Goal: Task Accomplishment & Management: Manage account settings

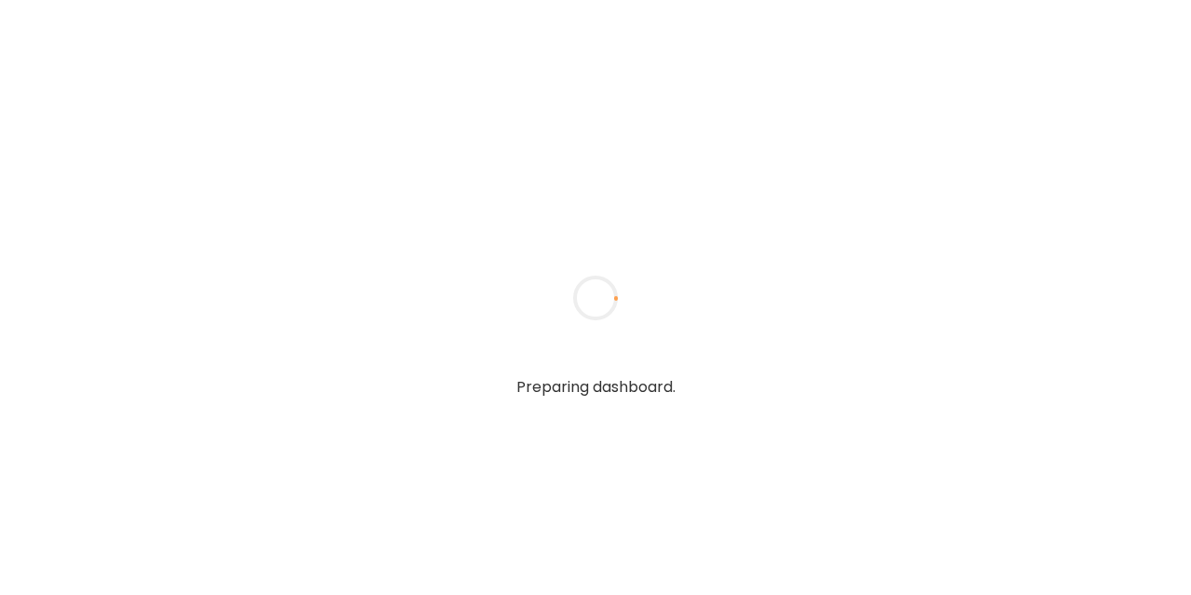
type input "**********"
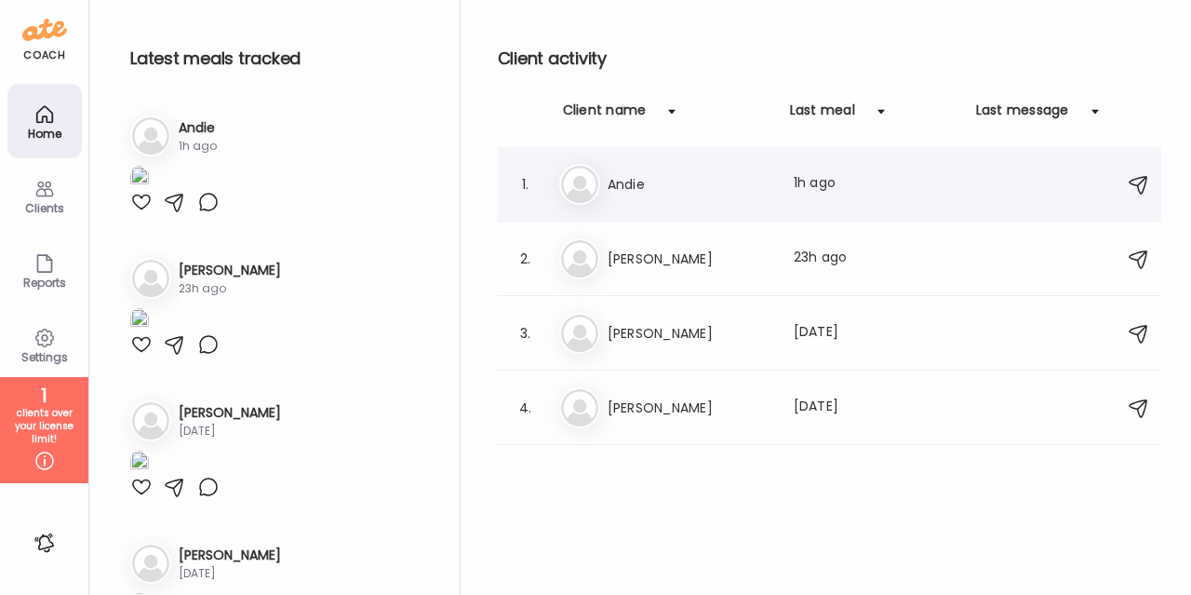
click at [835, 196] on div "An Andie Last meal: 1h ago" at bounding box center [832, 184] width 546 height 41
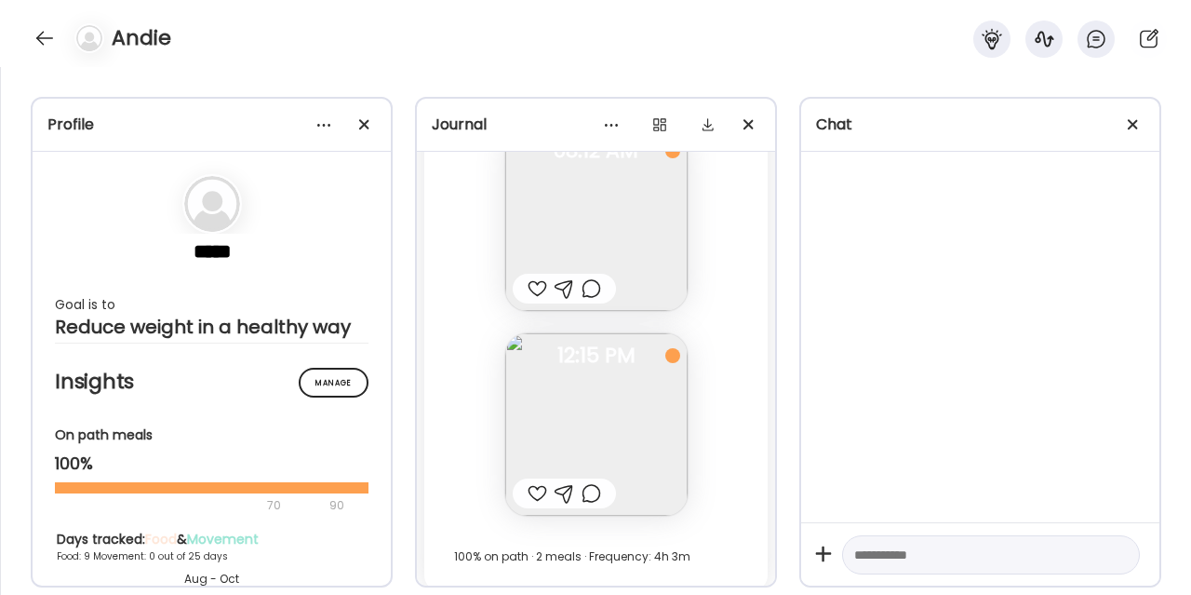
scroll to position [30758, 0]
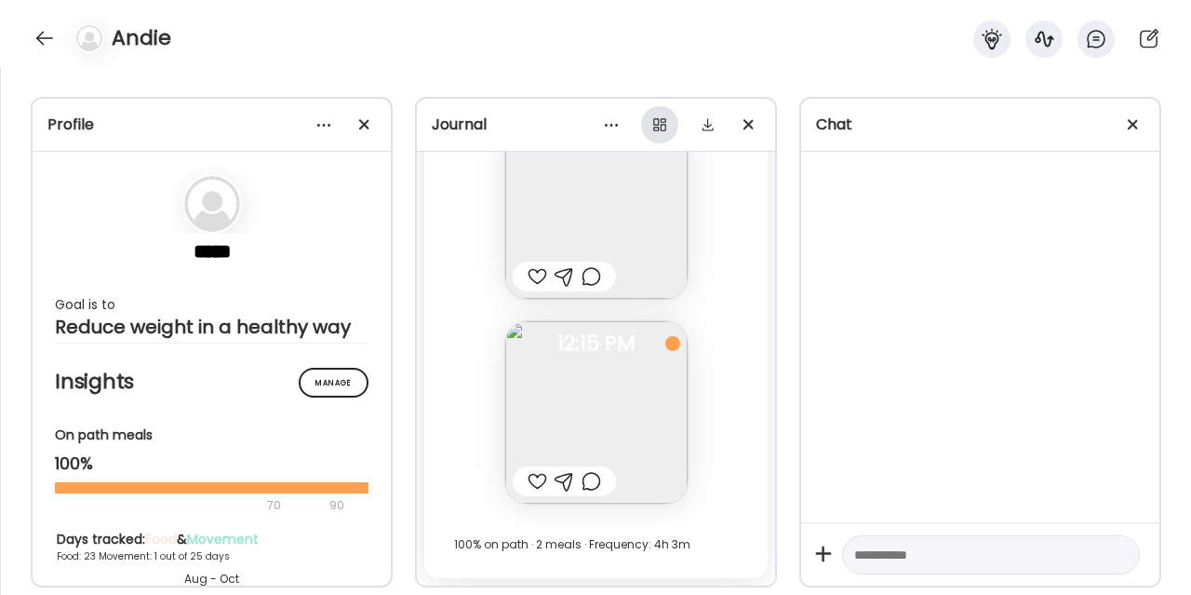
click at [660, 128] on div at bounding box center [659, 124] width 37 height 37
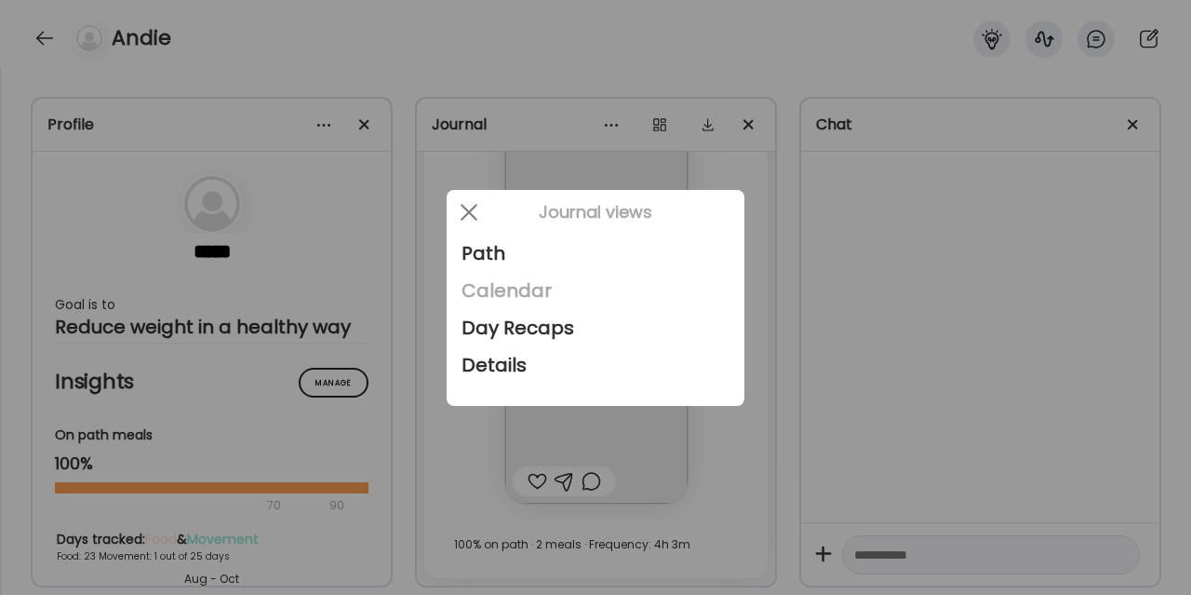
click at [511, 289] on div "Calendar" at bounding box center [596, 290] width 268 height 37
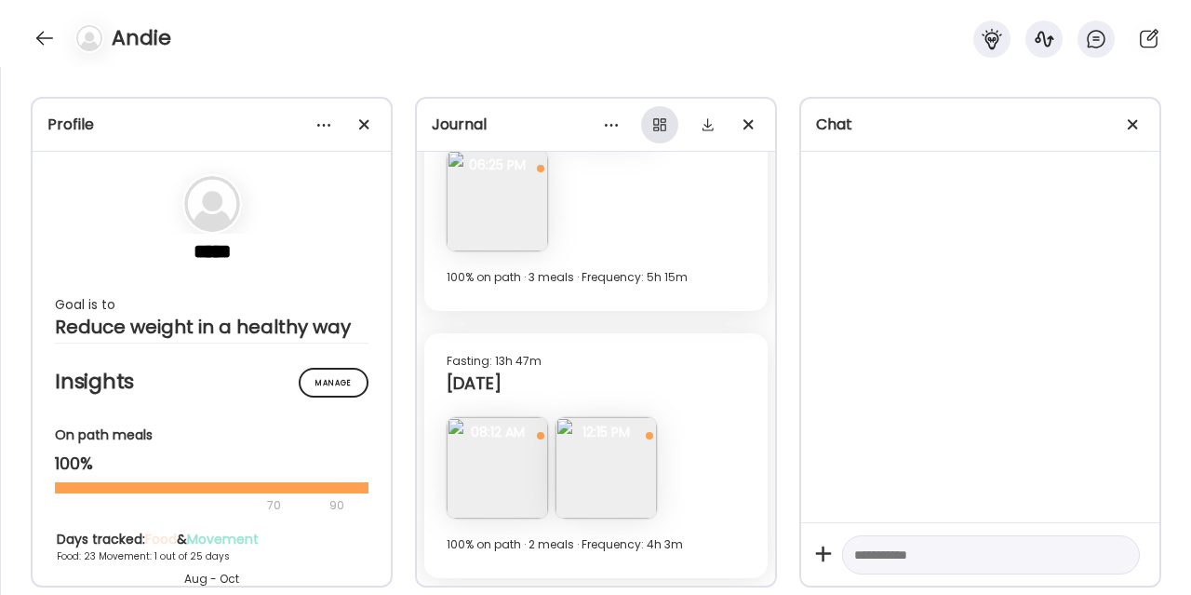
click at [660, 127] on div at bounding box center [659, 124] width 37 height 37
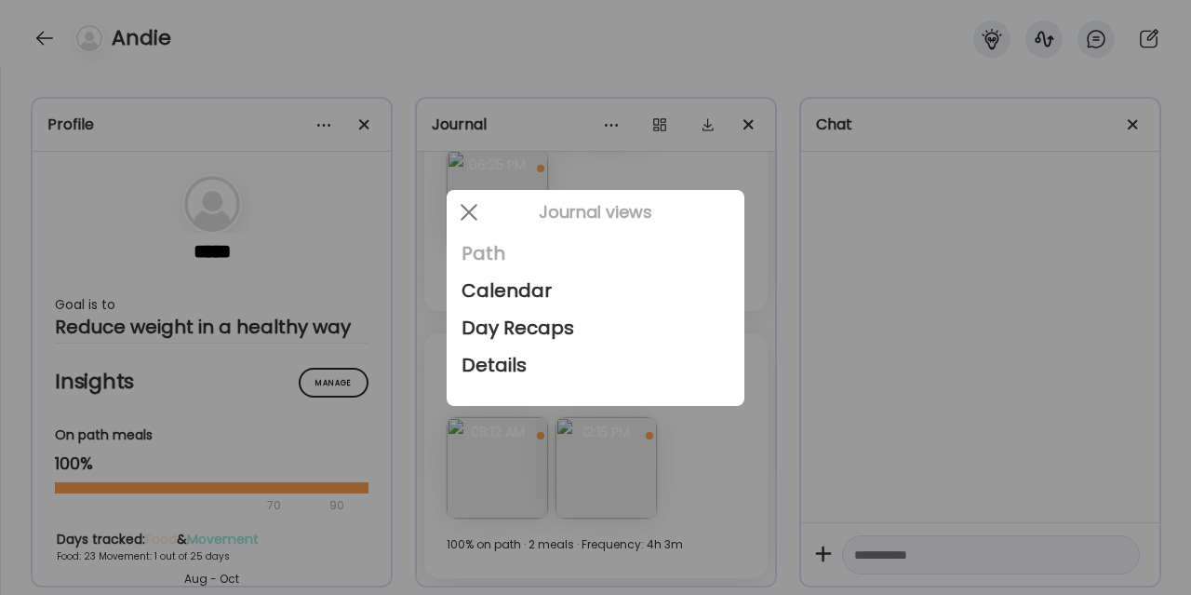
click at [501, 254] on div "Path" at bounding box center [596, 252] width 268 height 37
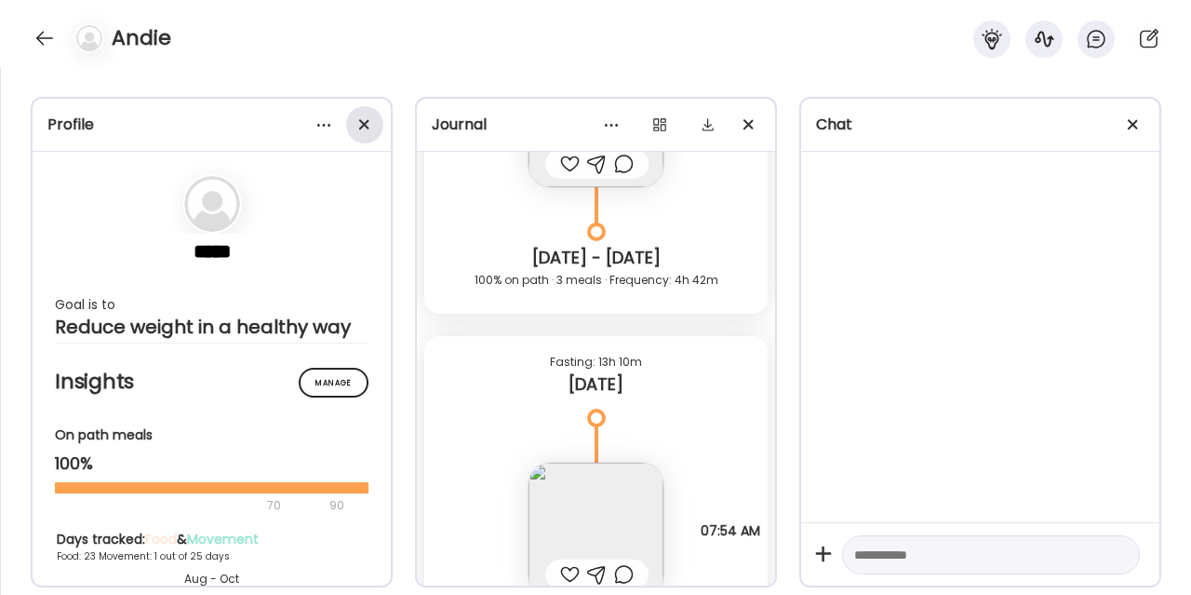
click at [367, 132] on div at bounding box center [364, 124] width 37 height 37
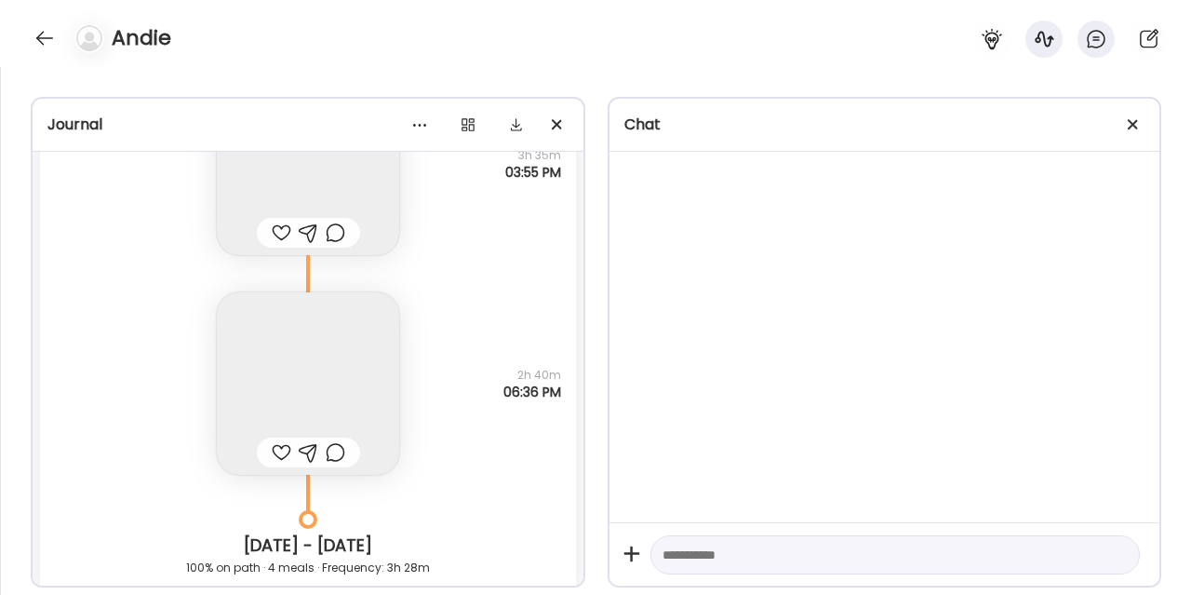
scroll to position [31084, 0]
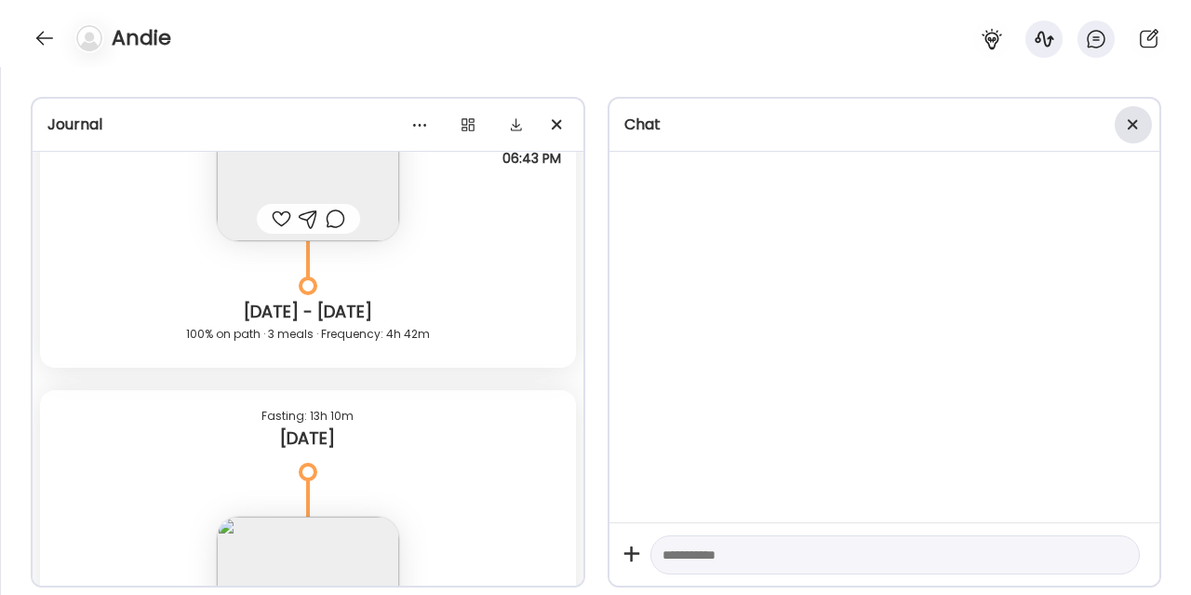
click at [1142, 121] on div at bounding box center [1133, 124] width 37 height 37
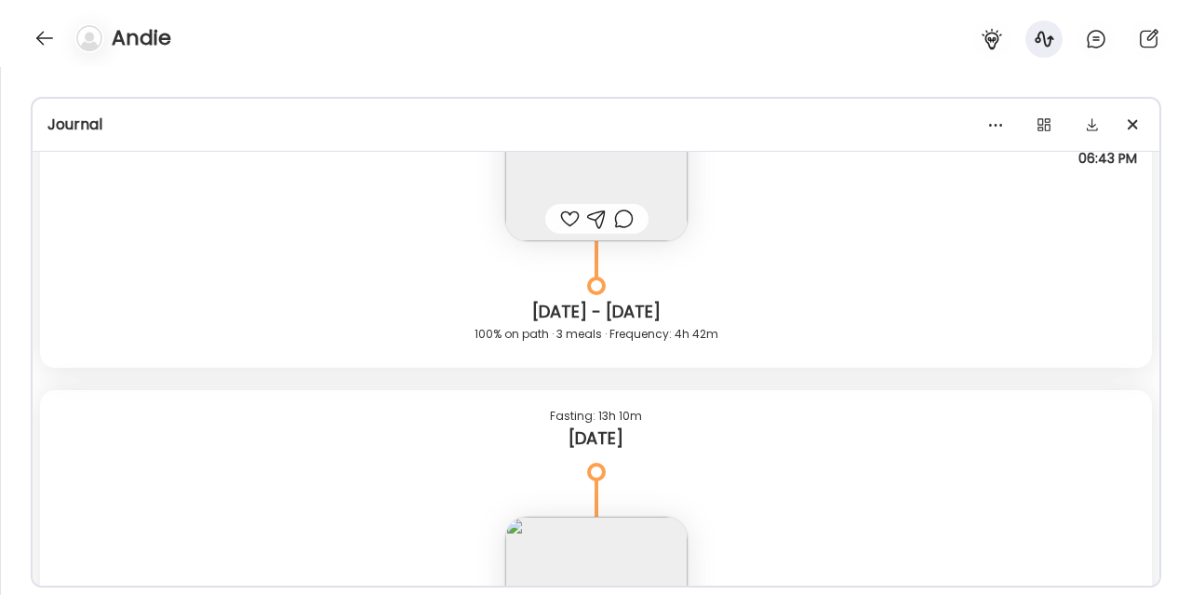
scroll to position [31233, 0]
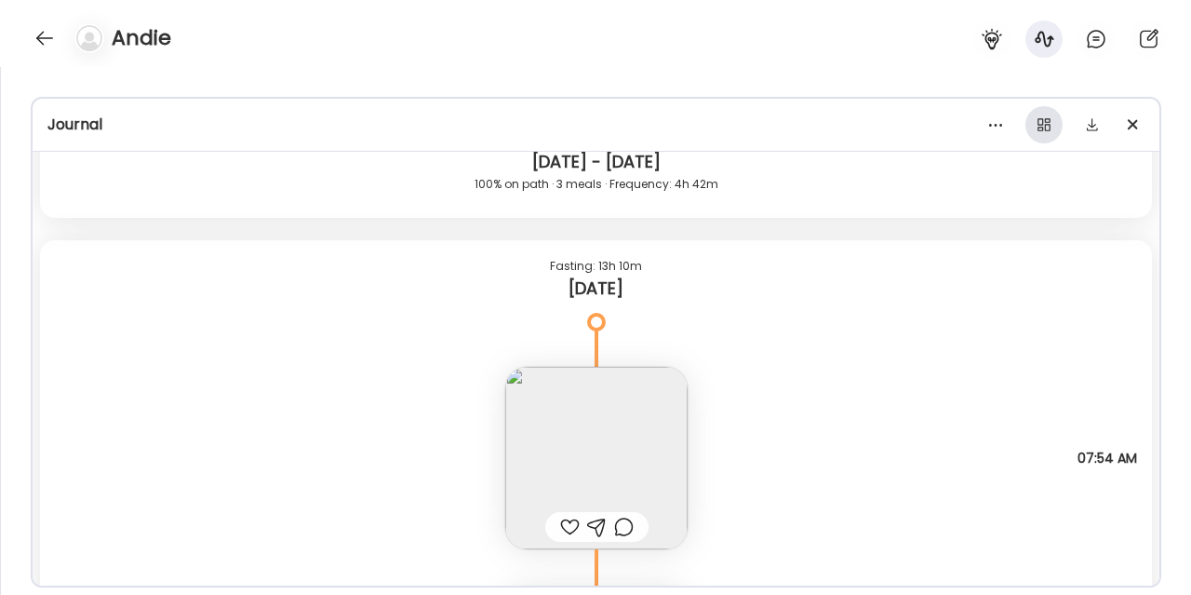
click at [1038, 127] on div at bounding box center [1043, 124] width 37 height 37
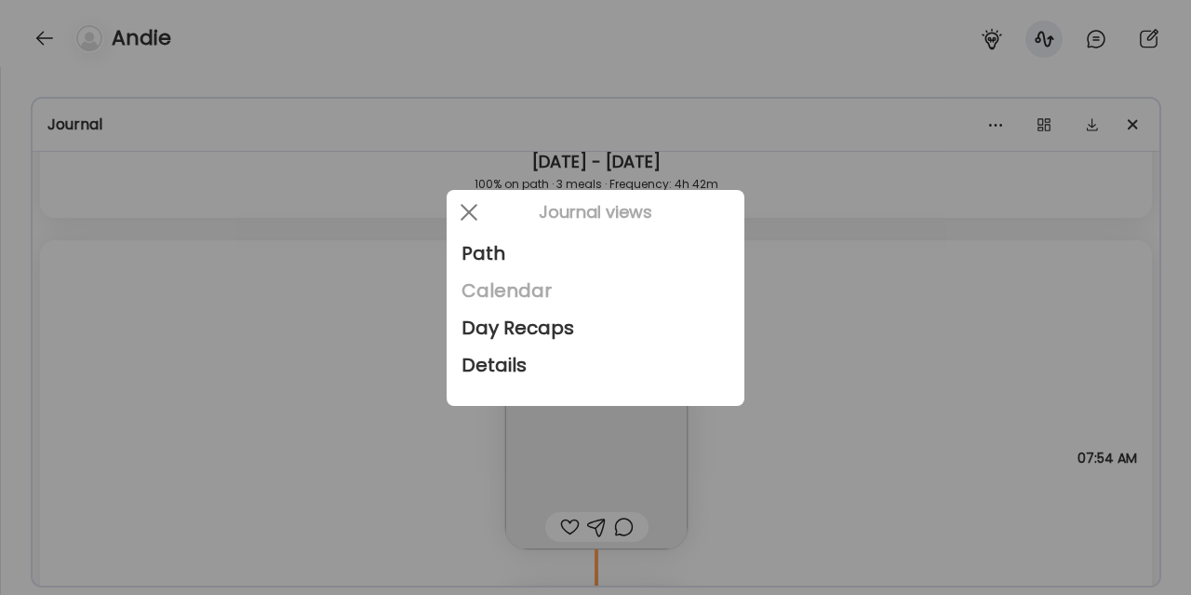
click at [517, 292] on div "Calendar" at bounding box center [596, 290] width 268 height 37
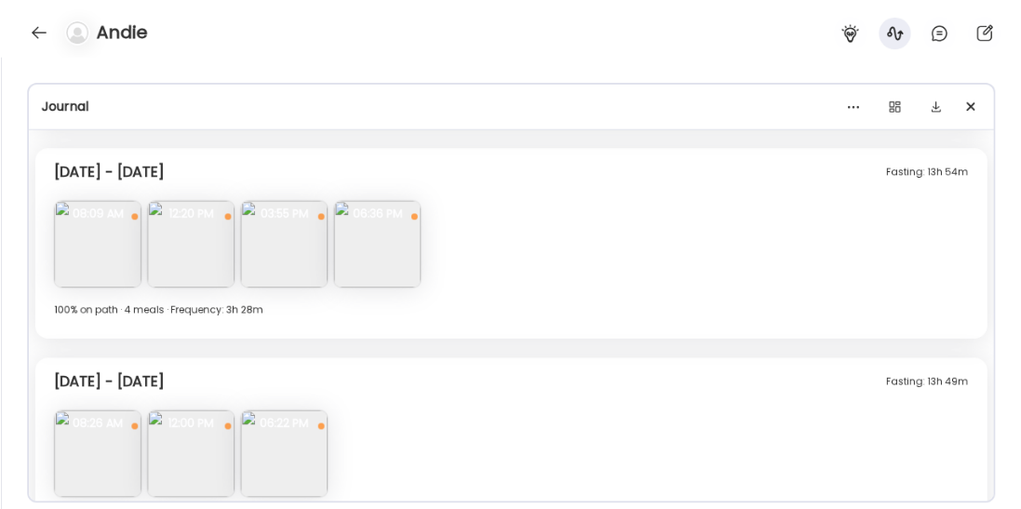
scroll to position [6066, 0]
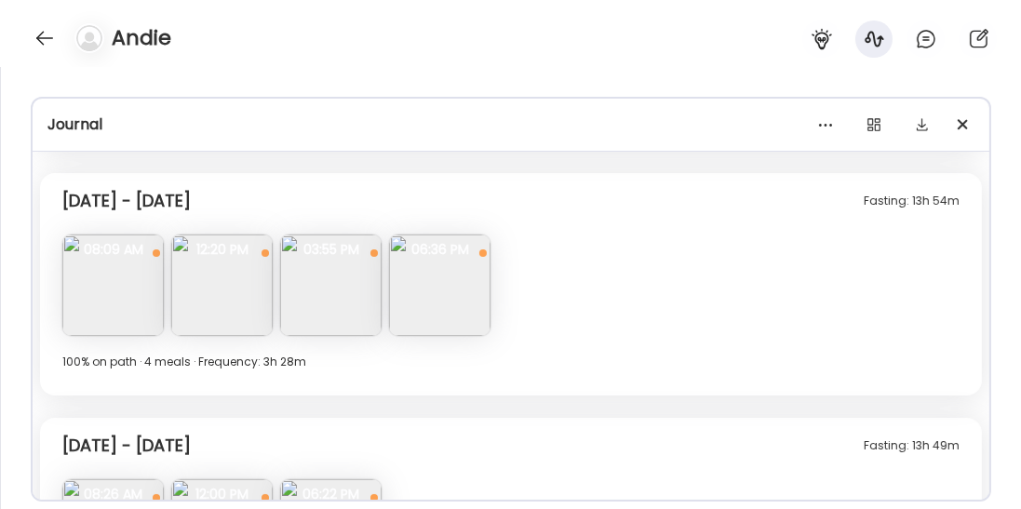
click at [125, 307] on img at bounding box center [112, 284] width 101 height 101
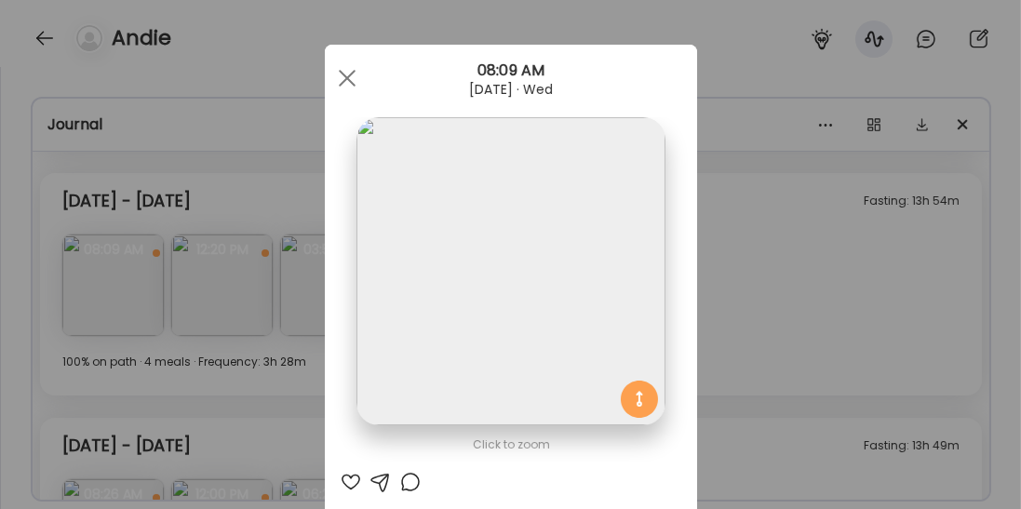
scroll to position [20, 0]
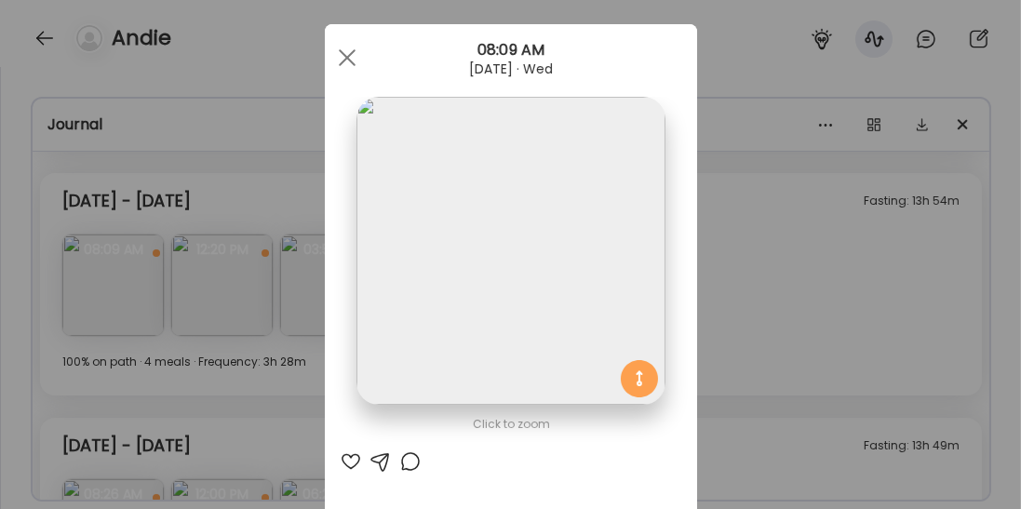
click at [744, 290] on div "Ate Coach Dashboard Wahoo! It’s official Take a moment to set up your Coach Pro…" at bounding box center [510, 254] width 1021 height 509
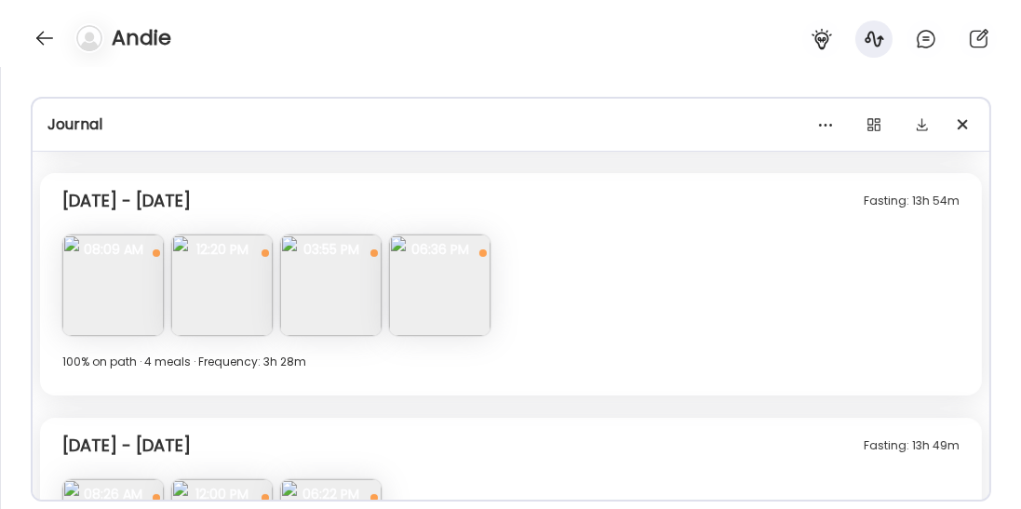
click at [218, 280] on img at bounding box center [221, 284] width 101 height 101
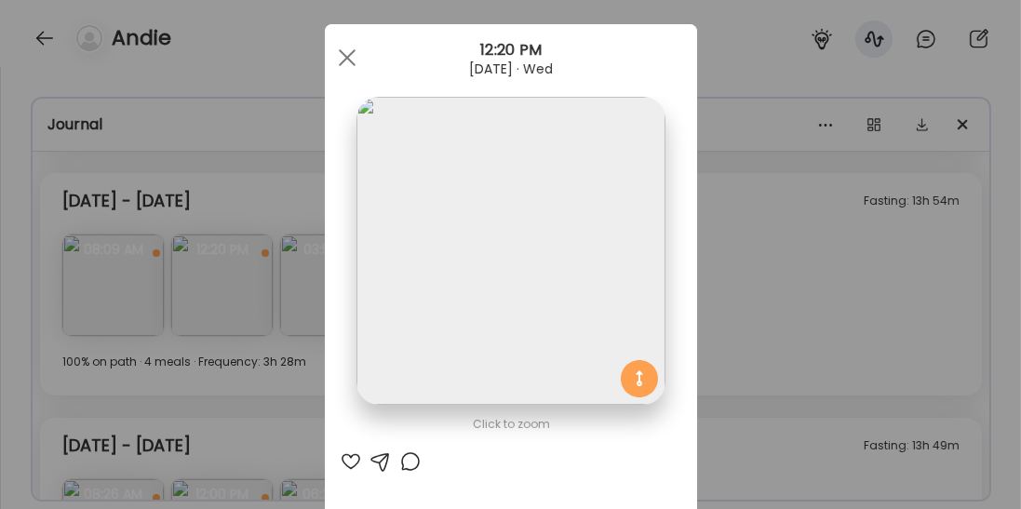
click at [717, 342] on div "Ate Coach Dashboard Wahoo! It’s official Take a moment to set up your Coach Pro…" at bounding box center [510, 254] width 1021 height 509
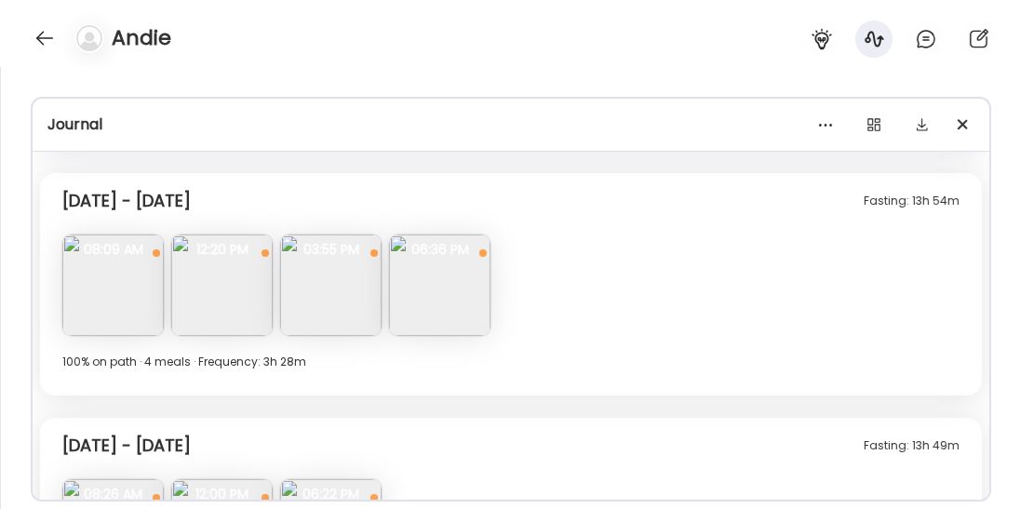
click at [328, 282] on img at bounding box center [330, 284] width 101 height 101
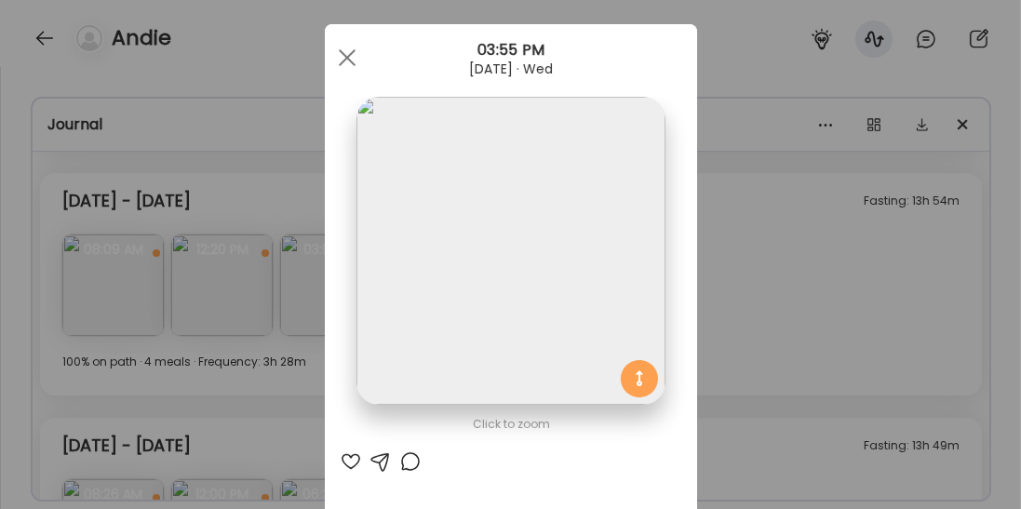
click at [748, 257] on div "Ate Coach Dashboard Wahoo! It’s official Take a moment to set up your Coach Pro…" at bounding box center [510, 254] width 1021 height 509
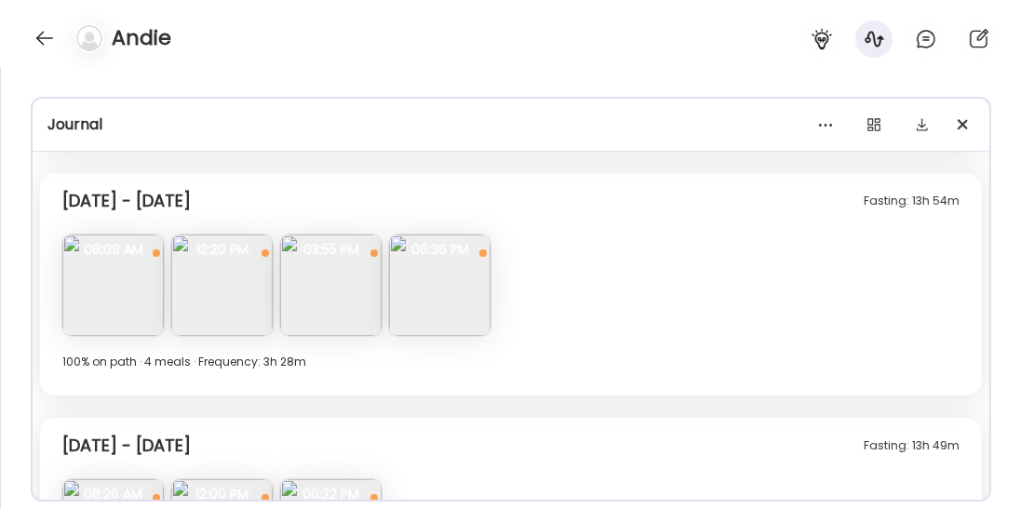
click at [470, 316] on img at bounding box center [439, 284] width 101 height 101
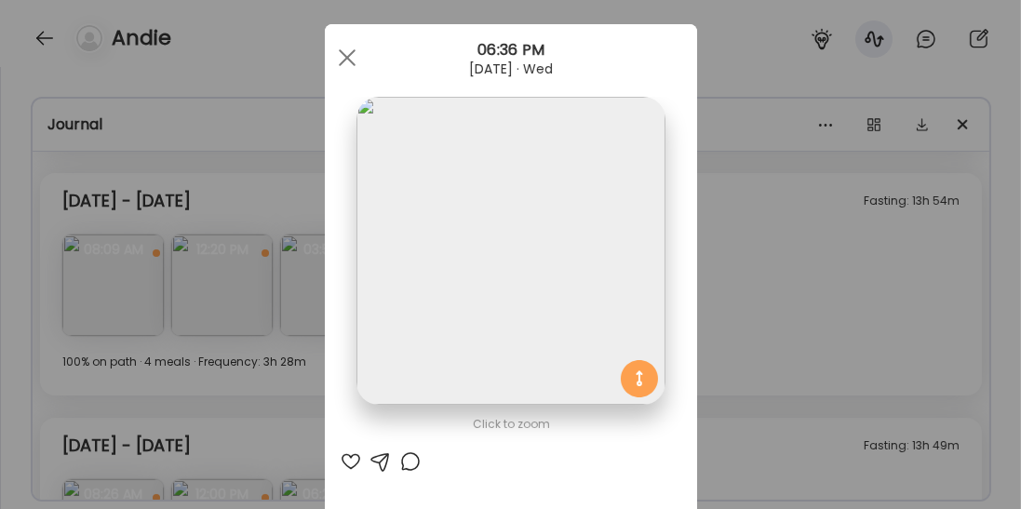
click at [782, 291] on div "Ate Coach Dashboard Wahoo! It’s official Take a moment to set up your Coach Pro…" at bounding box center [510, 254] width 1021 height 509
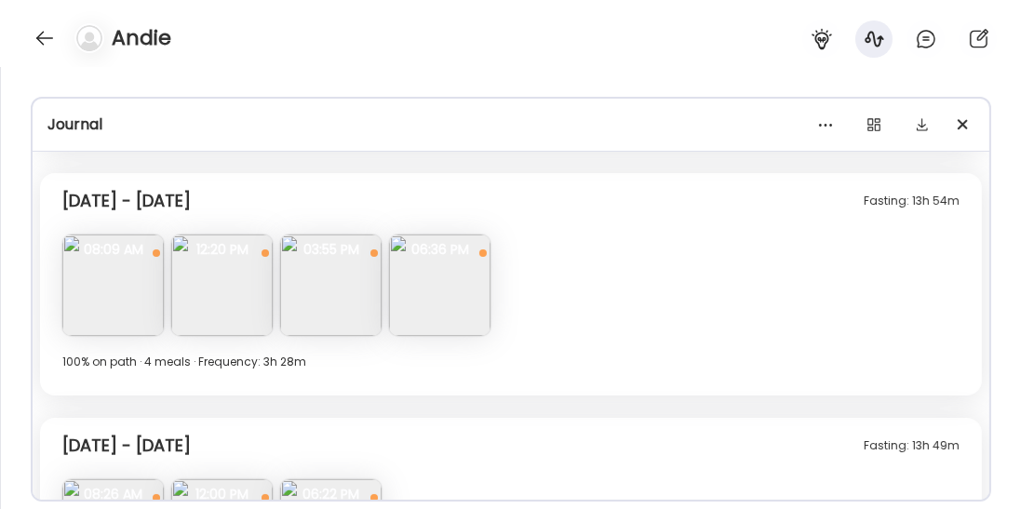
click at [449, 286] on img at bounding box center [439, 284] width 101 height 101
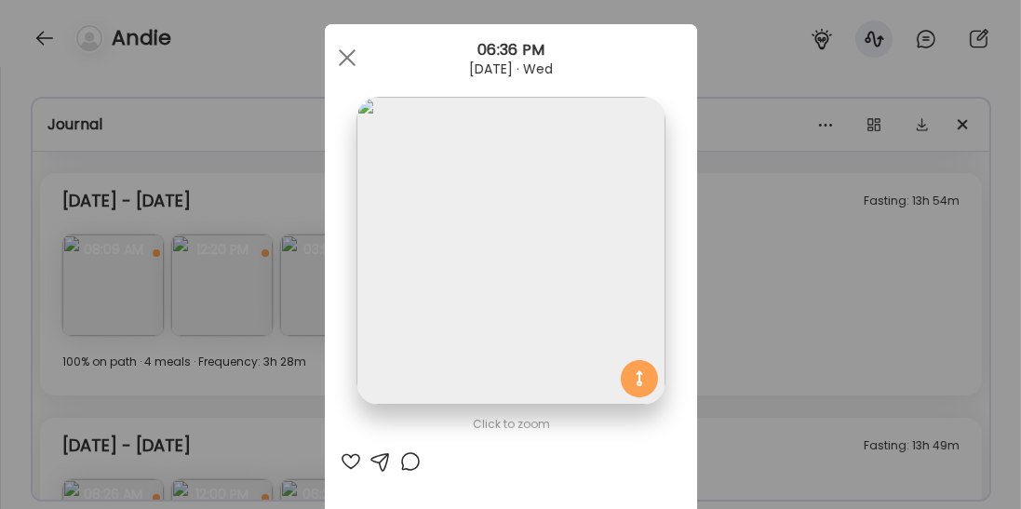
drag, startPoint x: 759, startPoint y: 277, endPoint x: 749, endPoint y: 277, distance: 10.2
click at [759, 277] on div "Ate Coach Dashboard Wahoo! It’s official Take a moment to set up your Coach Pro…" at bounding box center [510, 254] width 1021 height 509
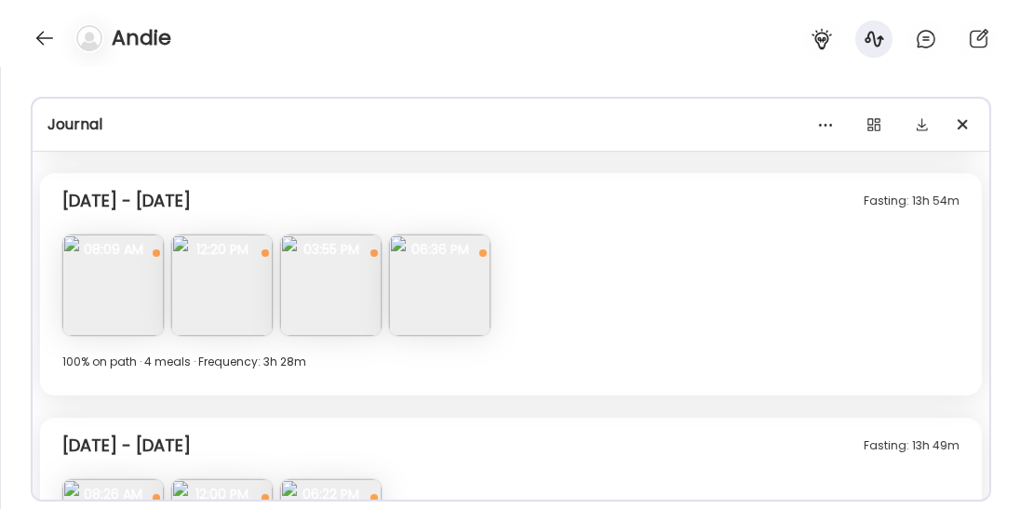
click at [318, 294] on img at bounding box center [330, 284] width 101 height 101
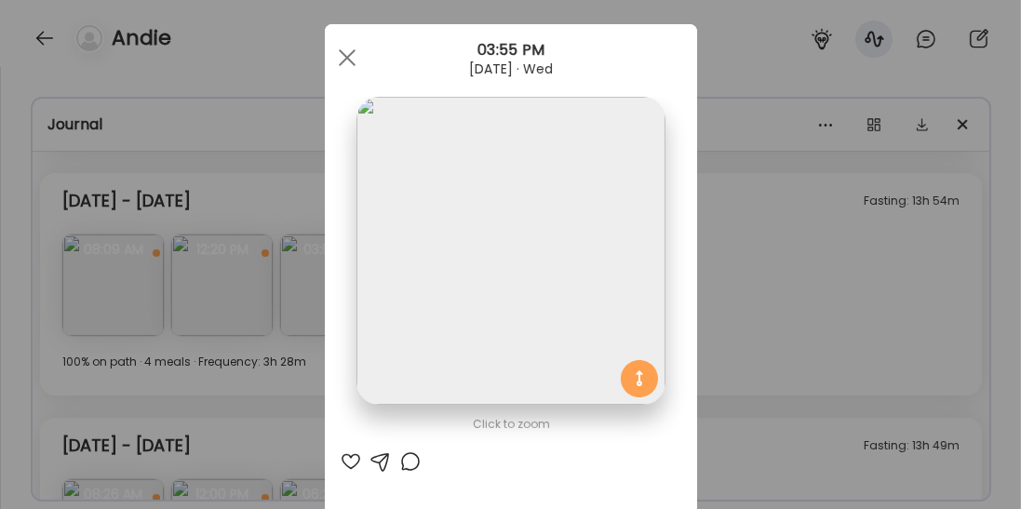
click at [738, 344] on div "Ate Coach Dashboard Wahoo! It’s official Take a moment to set up your Coach Pro…" at bounding box center [510, 254] width 1021 height 509
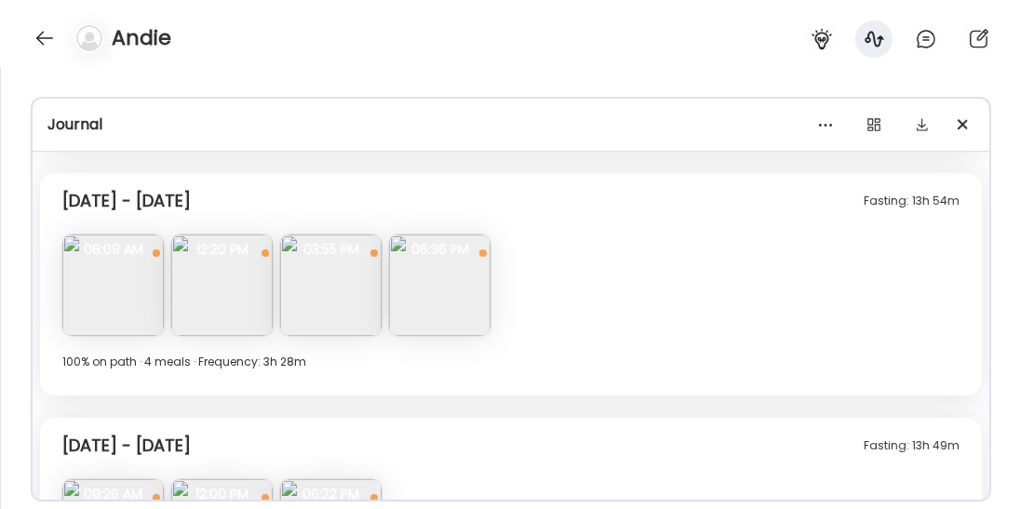
click at [128, 315] on img at bounding box center [112, 284] width 101 height 101
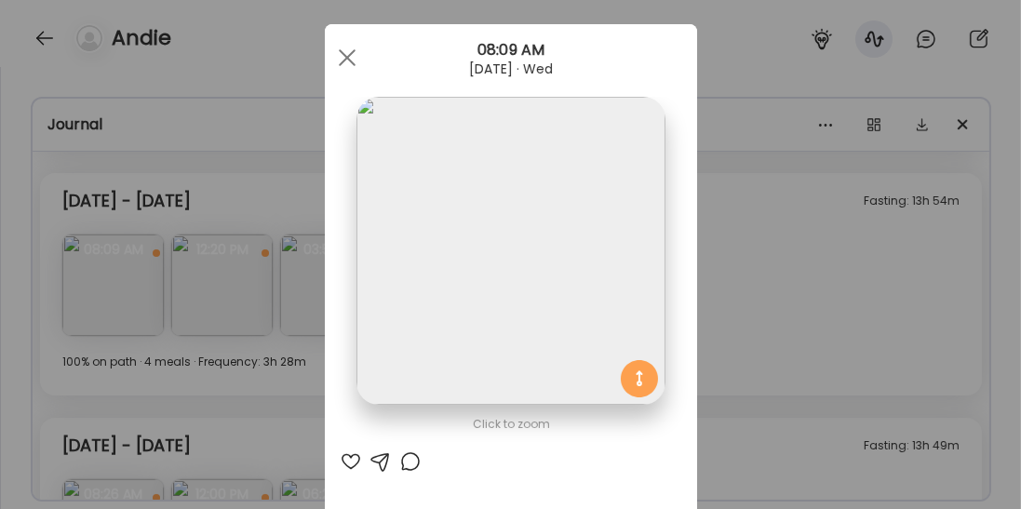
click at [788, 314] on div "Ate Coach Dashboard Wahoo! It’s official Take a moment to set up your Coach Pro…" at bounding box center [510, 254] width 1021 height 509
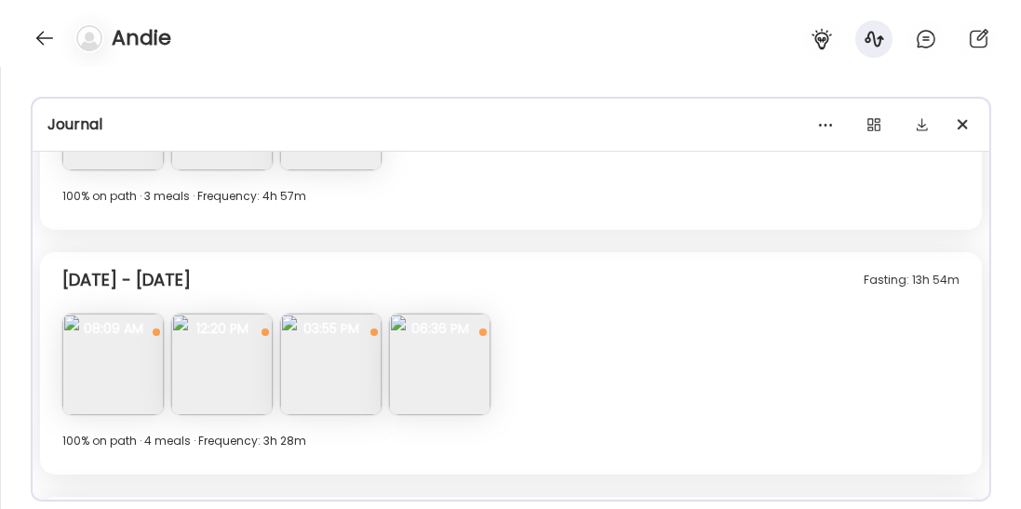
scroll to position [5986, 0]
click at [226, 369] on img at bounding box center [221, 365] width 101 height 101
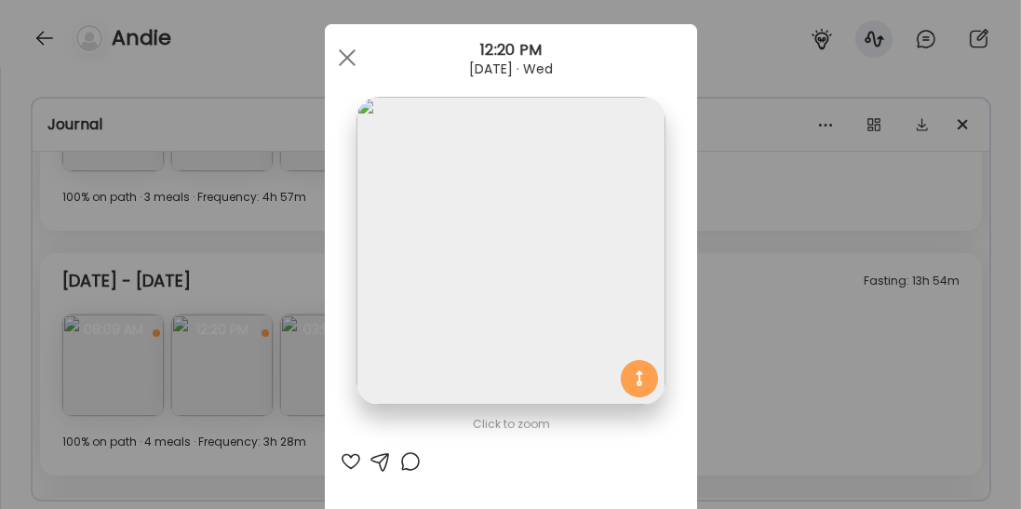
drag, startPoint x: 279, startPoint y: 368, endPoint x: 308, endPoint y: 368, distance: 28.8
click at [279, 368] on div "Ate Coach Dashboard Wahoo! It’s official Take a moment to set up your Coach Pro…" at bounding box center [510, 254] width 1021 height 509
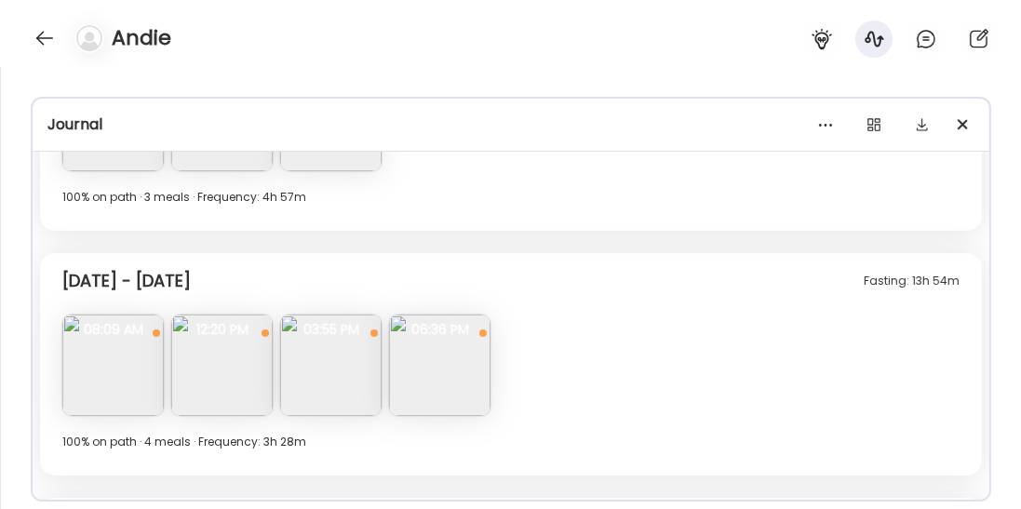
click at [327, 368] on img at bounding box center [330, 365] width 101 height 101
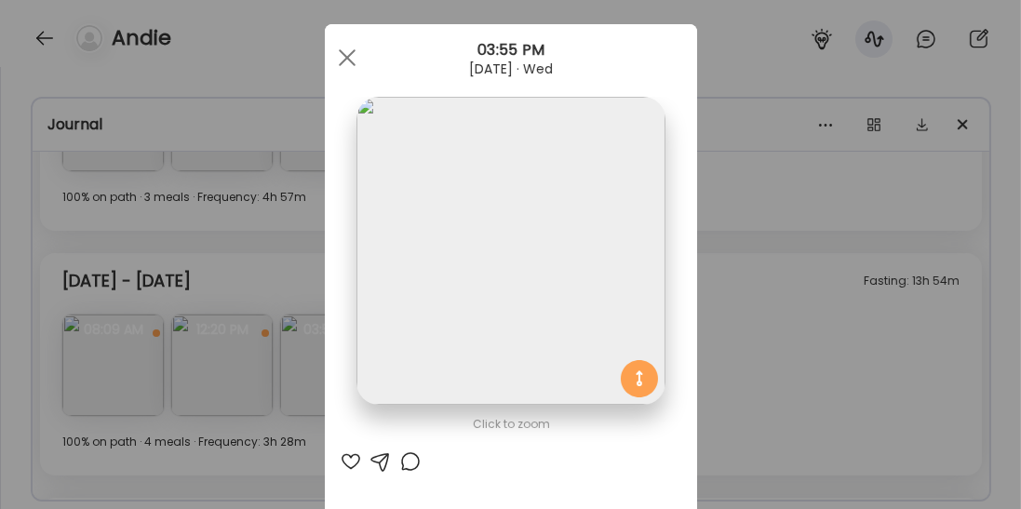
click at [306, 376] on div "Ate Coach Dashboard Wahoo! It’s official Take a moment to set up your Coach Pro…" at bounding box center [510, 254] width 1021 height 509
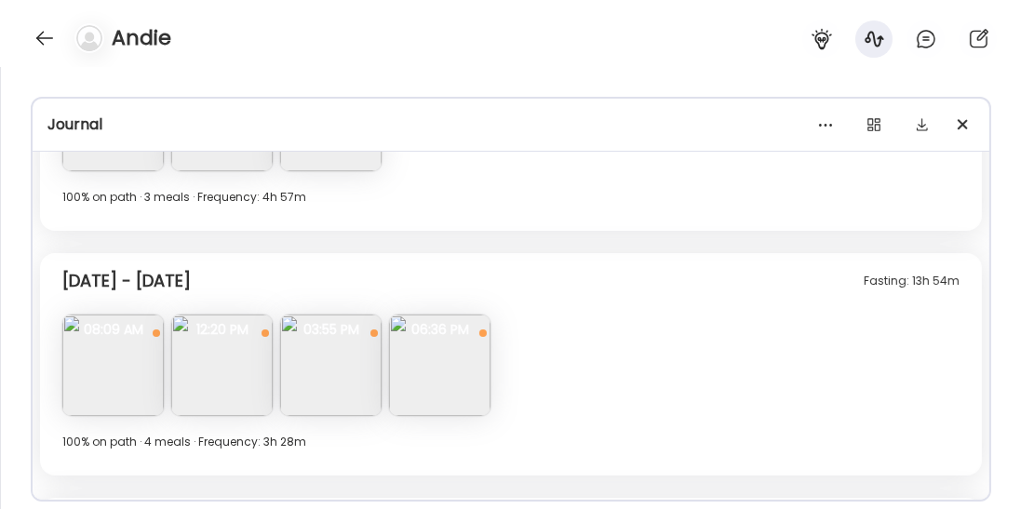
click at [94, 381] on img at bounding box center [112, 365] width 101 height 101
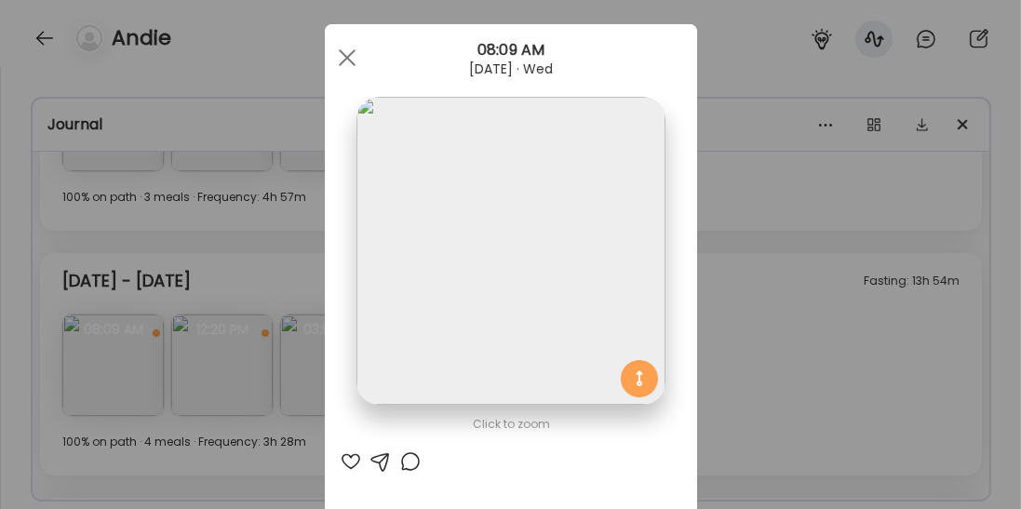
click at [188, 295] on div "Ate Coach Dashboard Wahoo! It’s official Take a moment to set up your Coach Pro…" at bounding box center [510, 254] width 1021 height 509
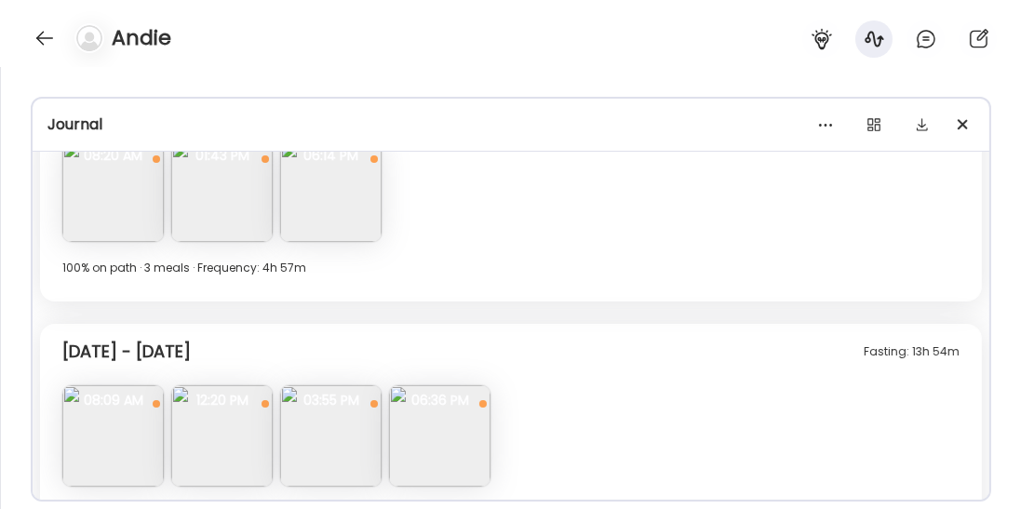
scroll to position [5915, 0]
click at [445, 457] on img at bounding box center [439, 435] width 101 height 101
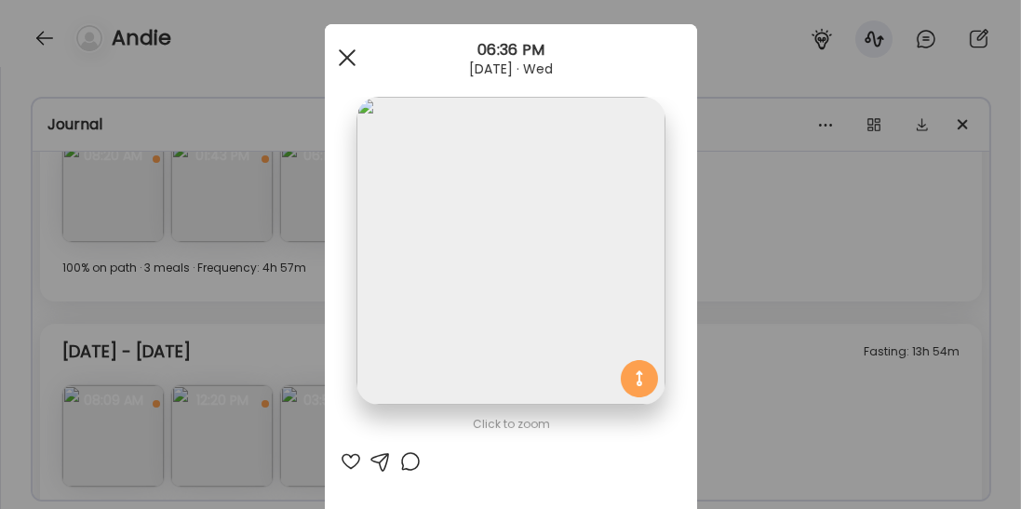
click at [349, 60] on span at bounding box center [346, 57] width 17 height 17
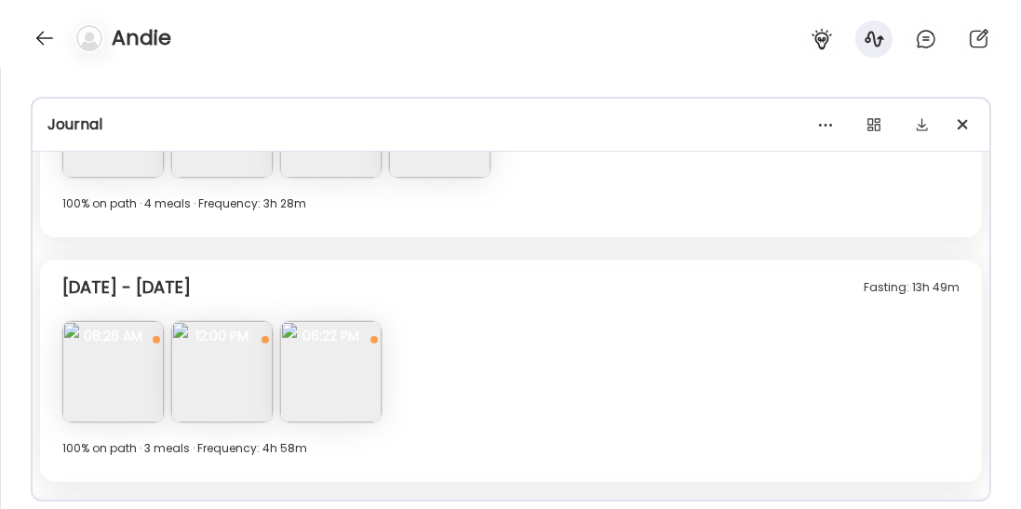
scroll to position [6230, 0]
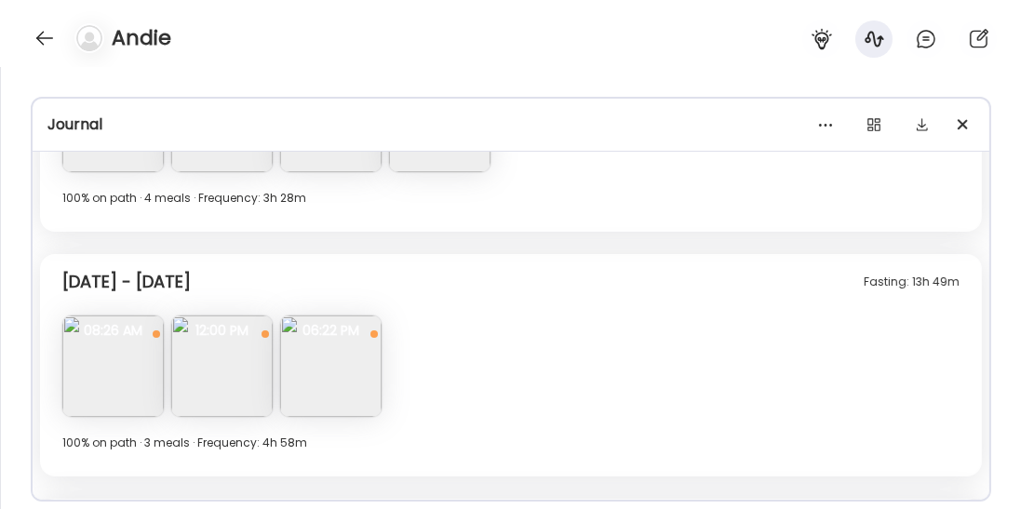
click at [200, 385] on img at bounding box center [221, 365] width 101 height 101
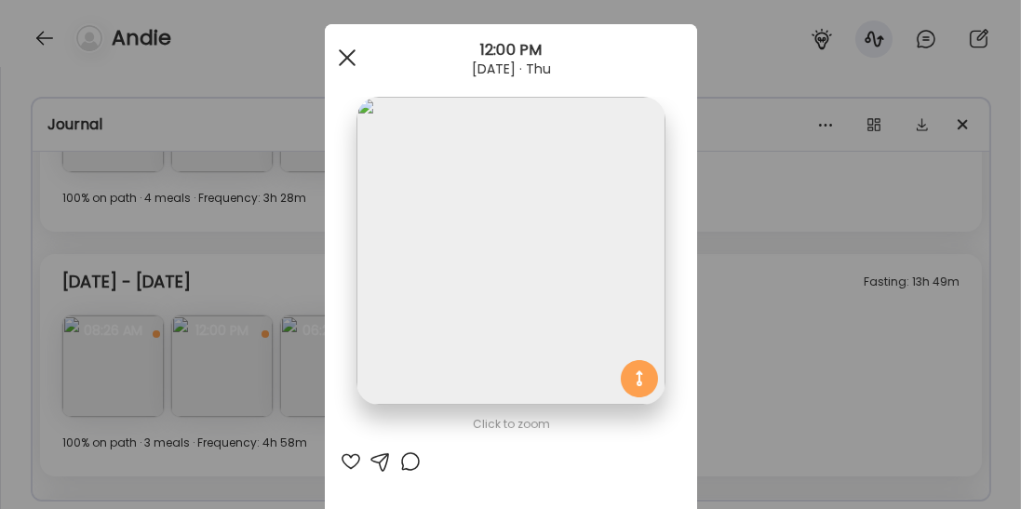
click at [345, 67] on div at bounding box center [346, 57] width 37 height 37
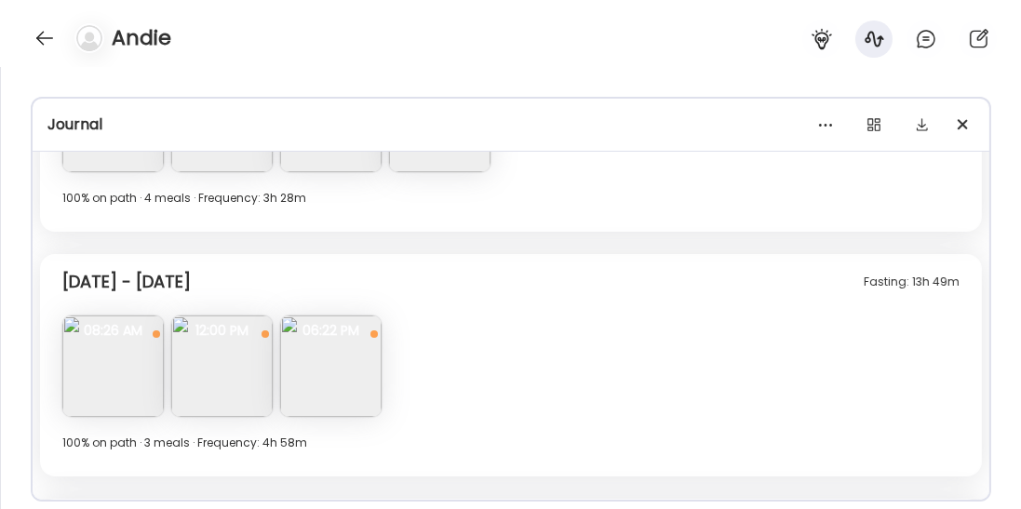
click at [328, 394] on img at bounding box center [330, 365] width 101 height 101
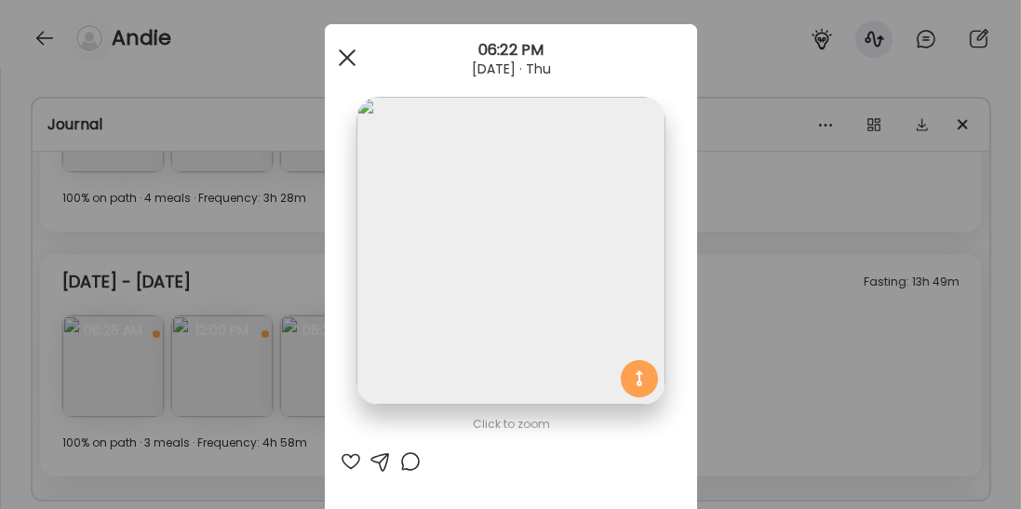
click at [344, 55] on span at bounding box center [346, 57] width 17 height 17
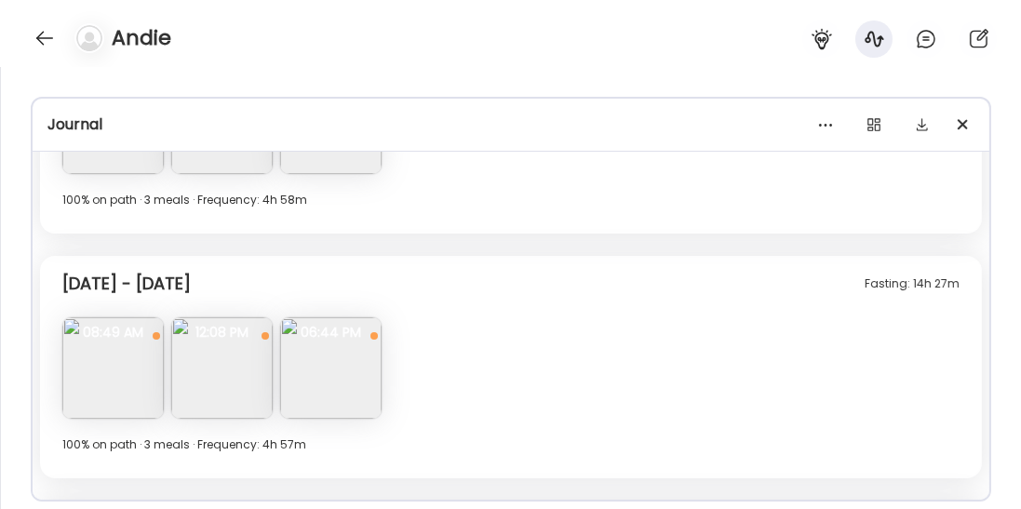
scroll to position [6475, 0]
click at [237, 376] on img at bounding box center [221, 365] width 101 height 101
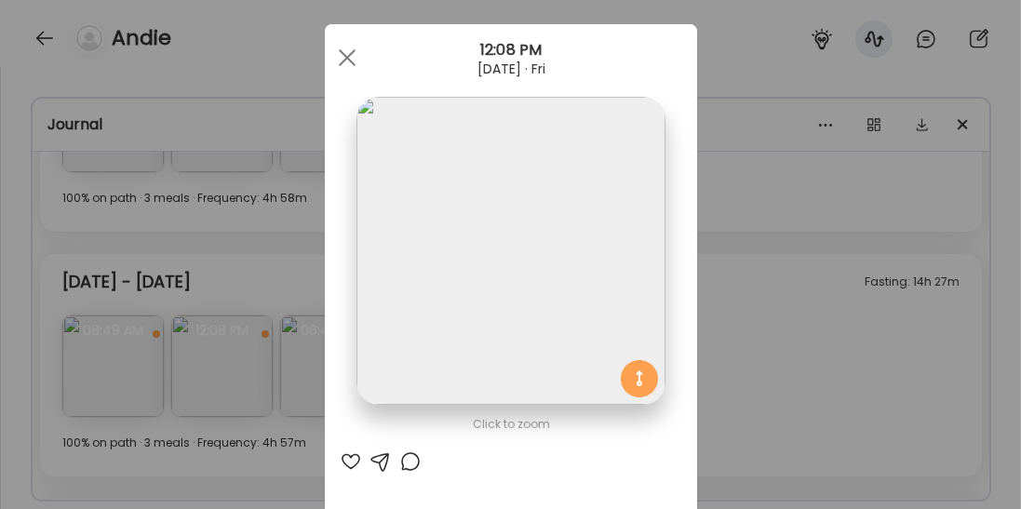
click at [746, 327] on div "Ate Coach Dashboard Wahoo! It’s official Take a moment to set up your Coach Pro…" at bounding box center [510, 254] width 1021 height 509
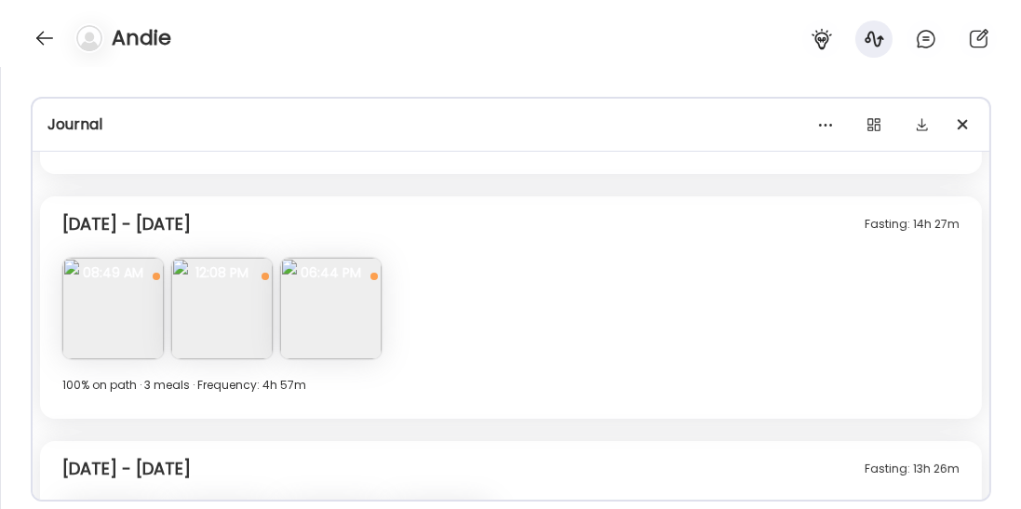
scroll to position [6534, 0]
click at [351, 345] on img at bounding box center [330, 306] width 101 height 101
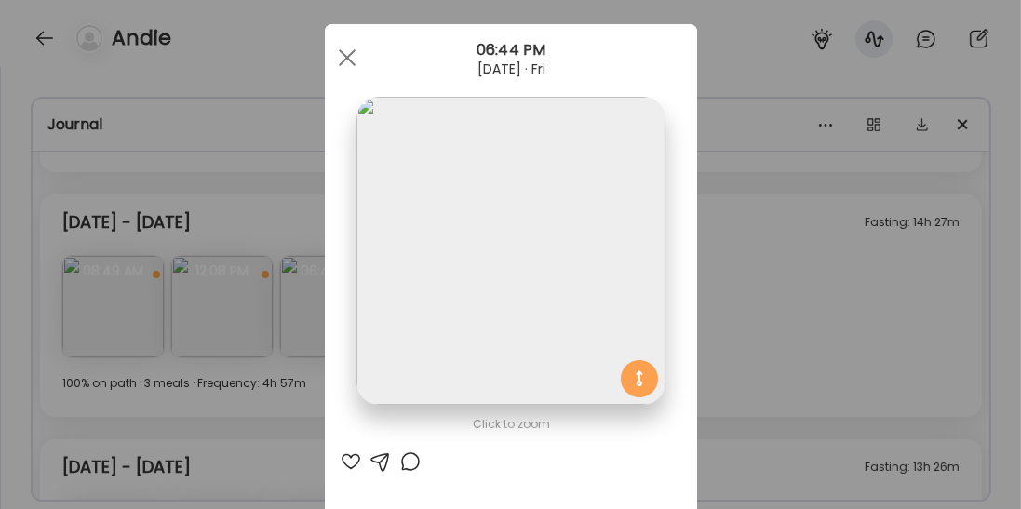
click at [212, 222] on div "Ate Coach Dashboard Wahoo! It’s official Take a moment to set up your Coach Pro…" at bounding box center [510, 254] width 1021 height 509
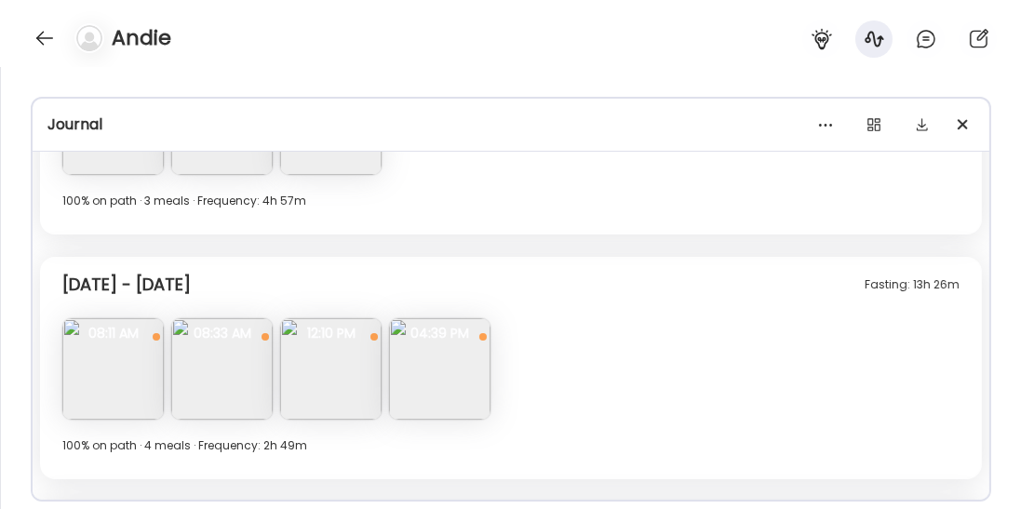
scroll to position [6798, 0]
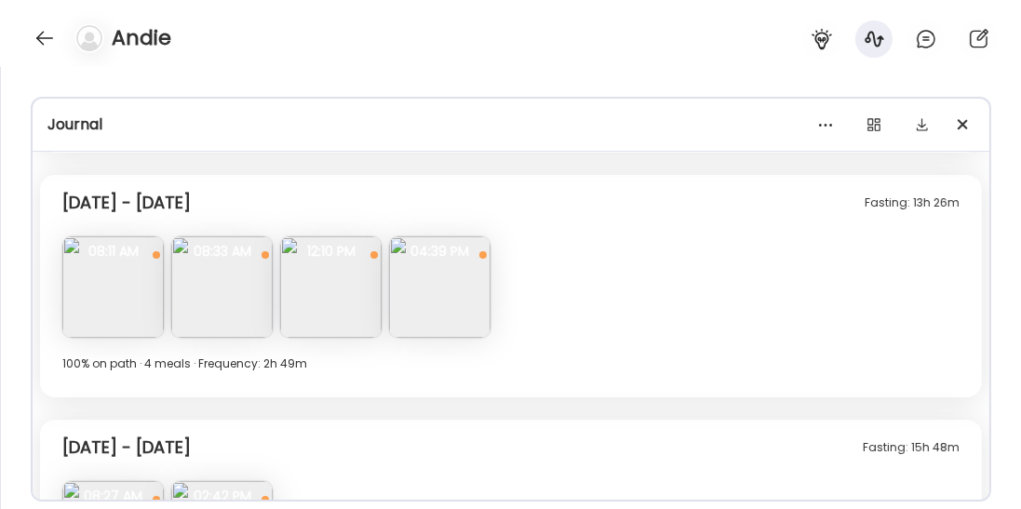
click at [136, 310] on img at bounding box center [112, 286] width 101 height 101
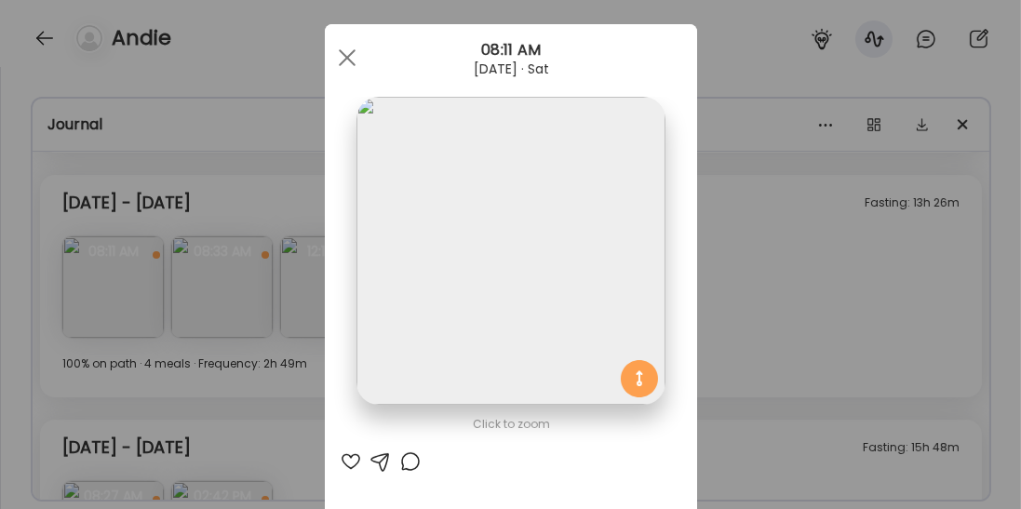
click at [756, 239] on div "Ate Coach Dashboard Wahoo! It’s official Take a moment to set up your Coach Pro…" at bounding box center [510, 254] width 1021 height 509
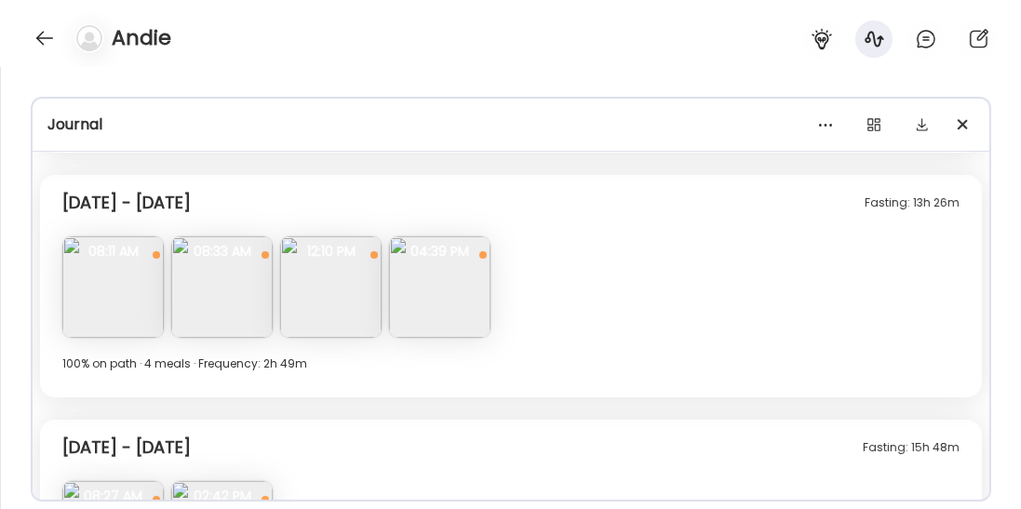
click at [216, 319] on img at bounding box center [221, 286] width 101 height 101
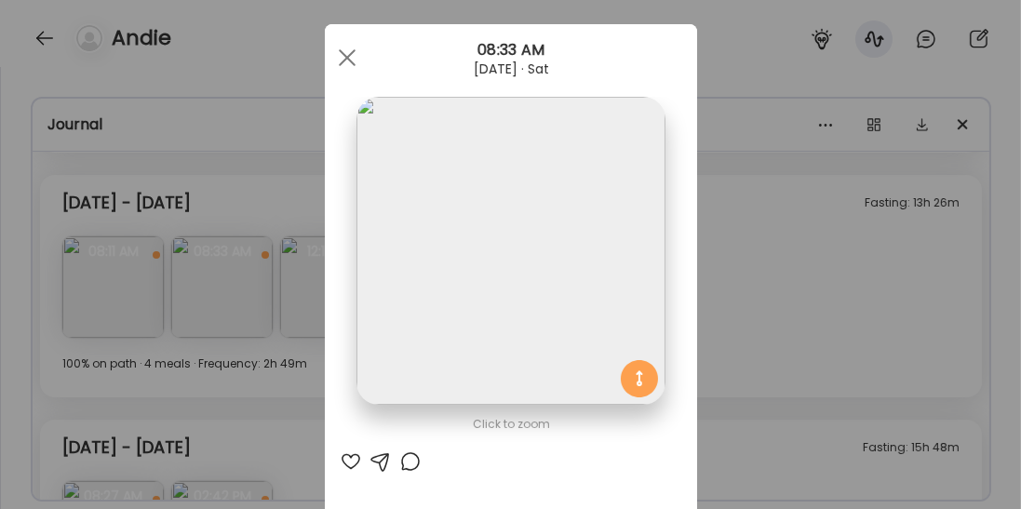
click at [812, 230] on div "Ate Coach Dashboard Wahoo! It’s official Take a moment to set up your Coach Pro…" at bounding box center [510, 254] width 1021 height 509
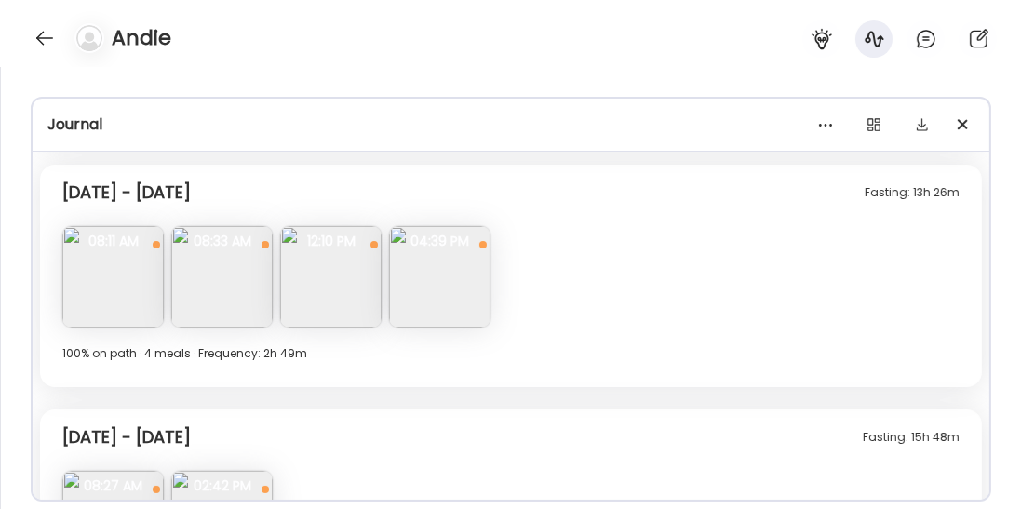
scroll to position [6810, 0]
click at [362, 288] on img at bounding box center [330, 275] width 101 height 101
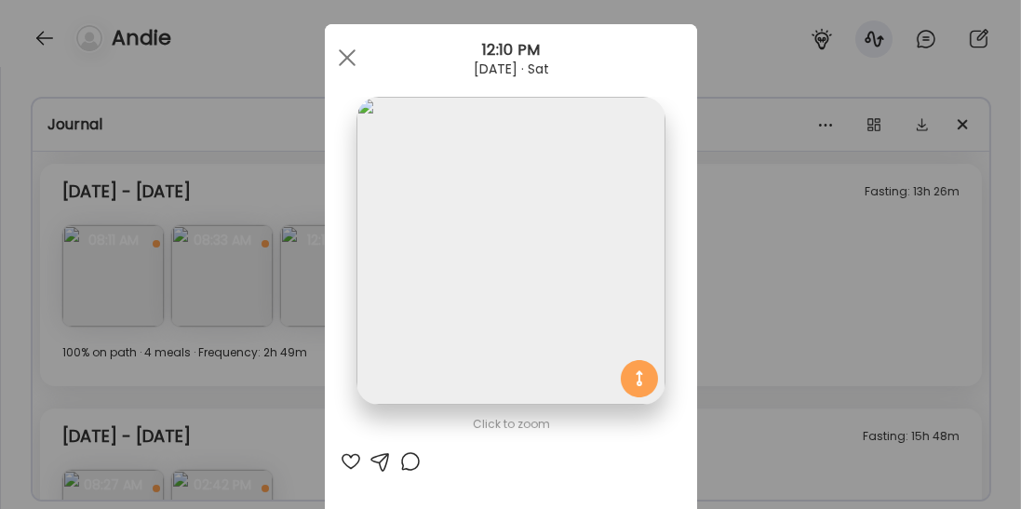
click at [792, 320] on div "Ate Coach Dashboard Wahoo! It’s official Take a moment to set up your Coach Pro…" at bounding box center [510, 254] width 1021 height 509
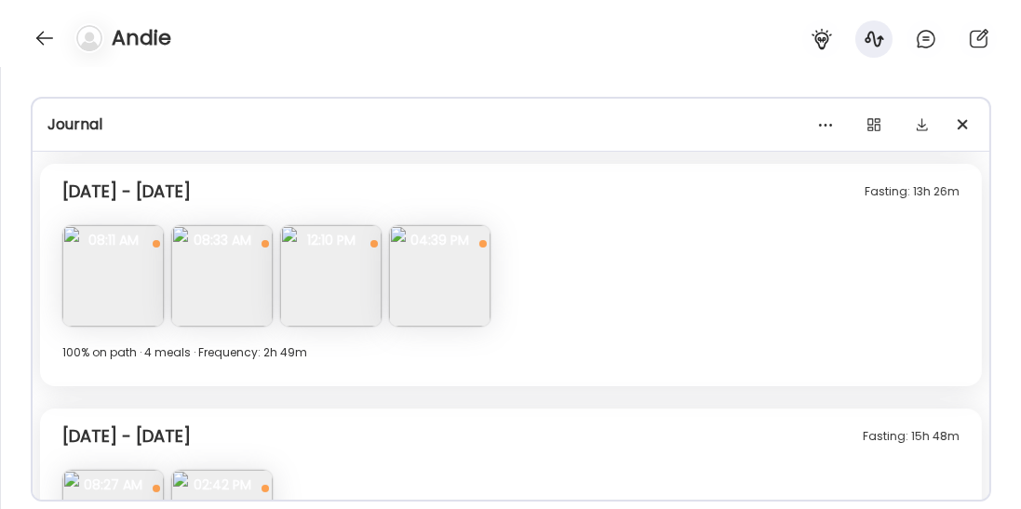
click at [461, 265] on img at bounding box center [439, 275] width 101 height 101
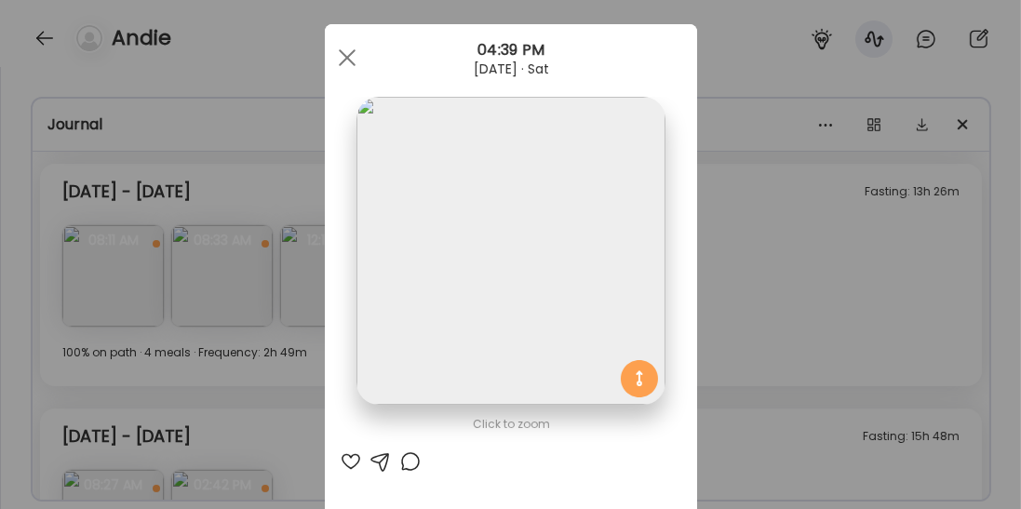
click at [726, 355] on div "Ate Coach Dashboard Wahoo! It’s official Take a moment to set up your Coach Pro…" at bounding box center [510, 254] width 1021 height 509
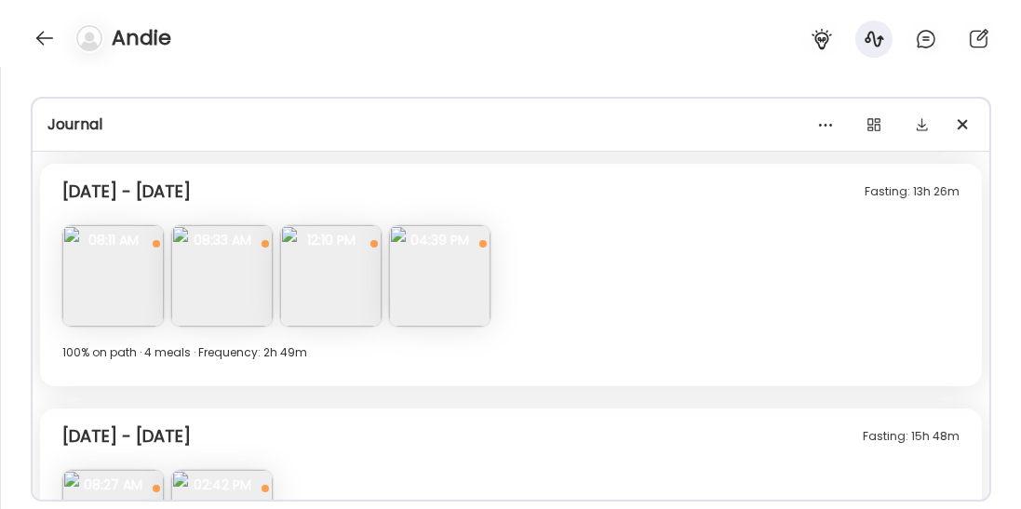
scroll to position [6795, 0]
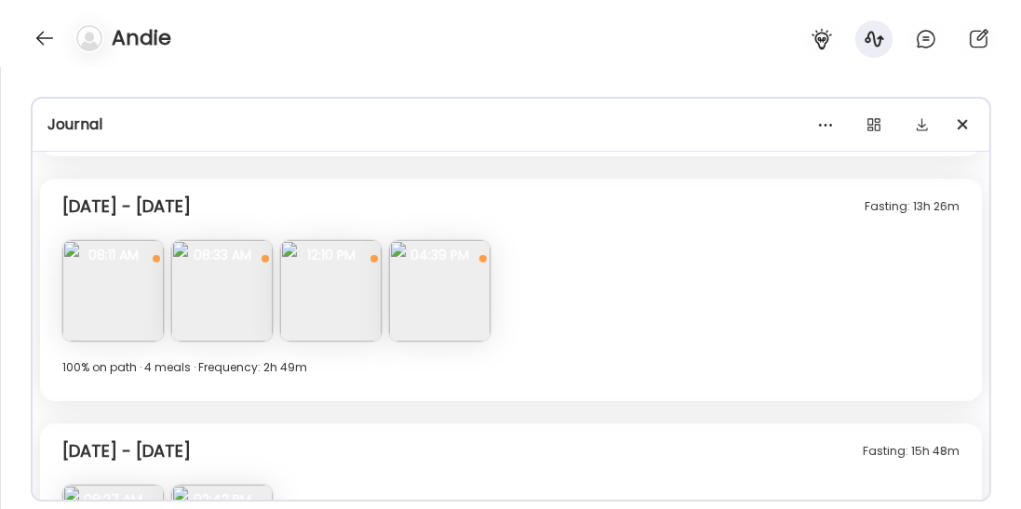
click at [103, 326] on img at bounding box center [112, 290] width 101 height 101
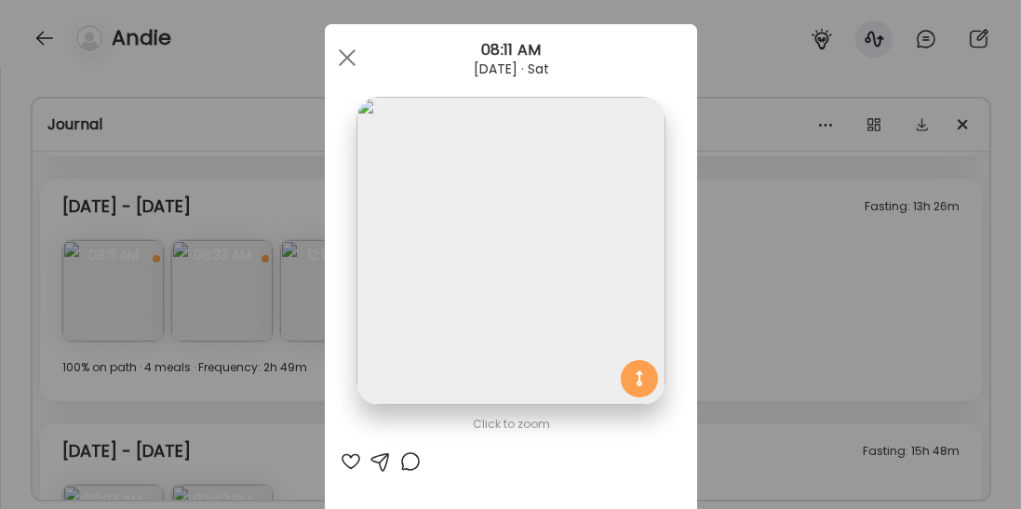
click at [260, 377] on div "Ate Coach Dashboard Wahoo! It’s official Take a moment to set up your Coach Pro…" at bounding box center [510, 254] width 1021 height 509
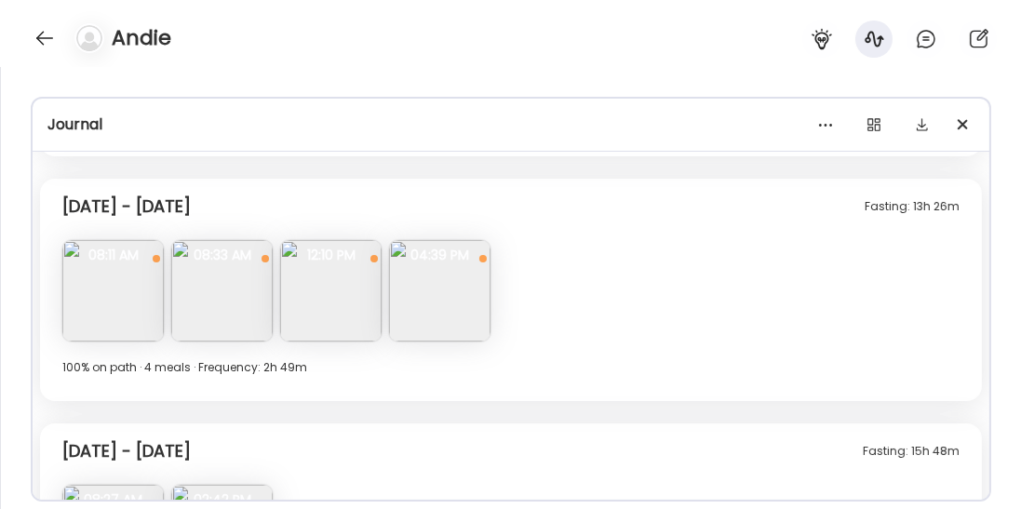
click at [438, 307] on img at bounding box center [439, 290] width 101 height 101
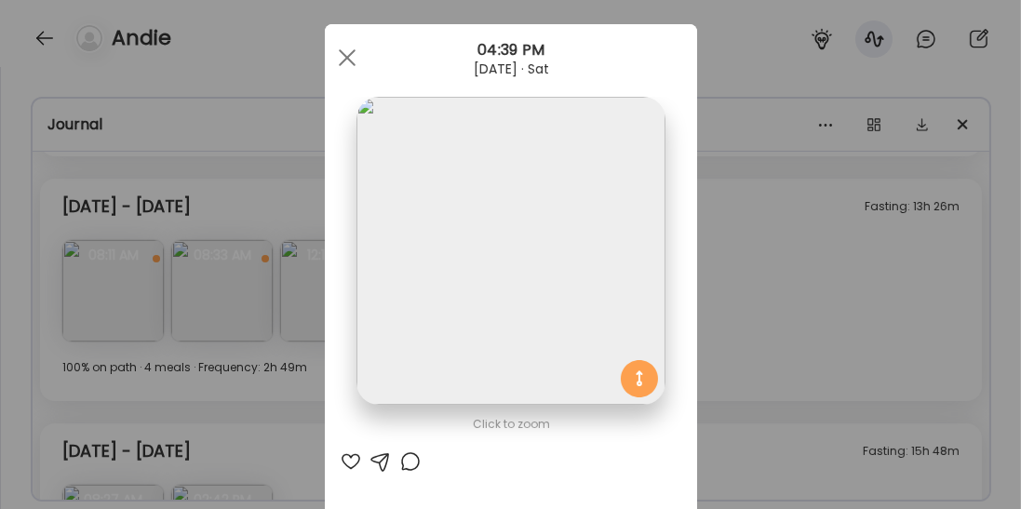
click at [734, 290] on div "Ate Coach Dashboard Wahoo! It’s official Take a moment to set up your Coach Pro…" at bounding box center [510, 254] width 1021 height 509
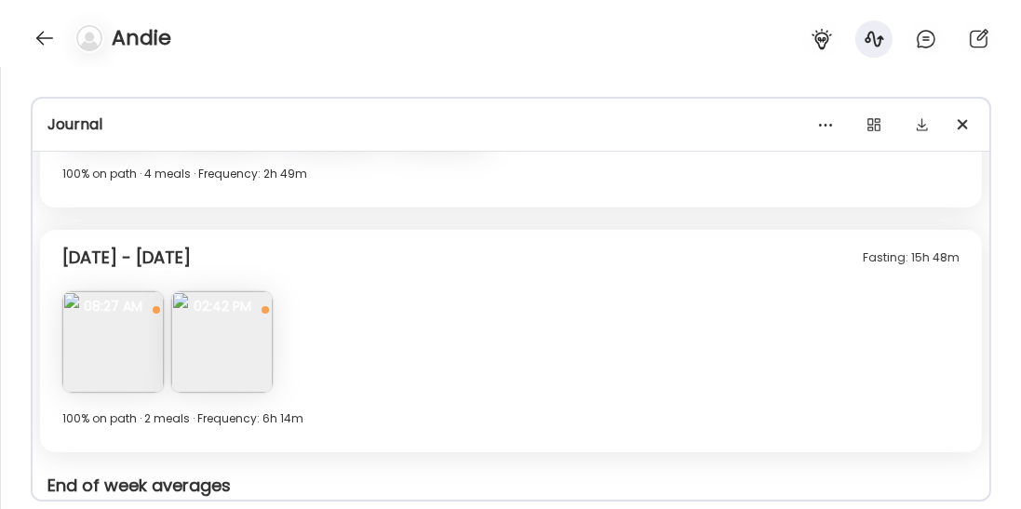
scroll to position [6991, 0]
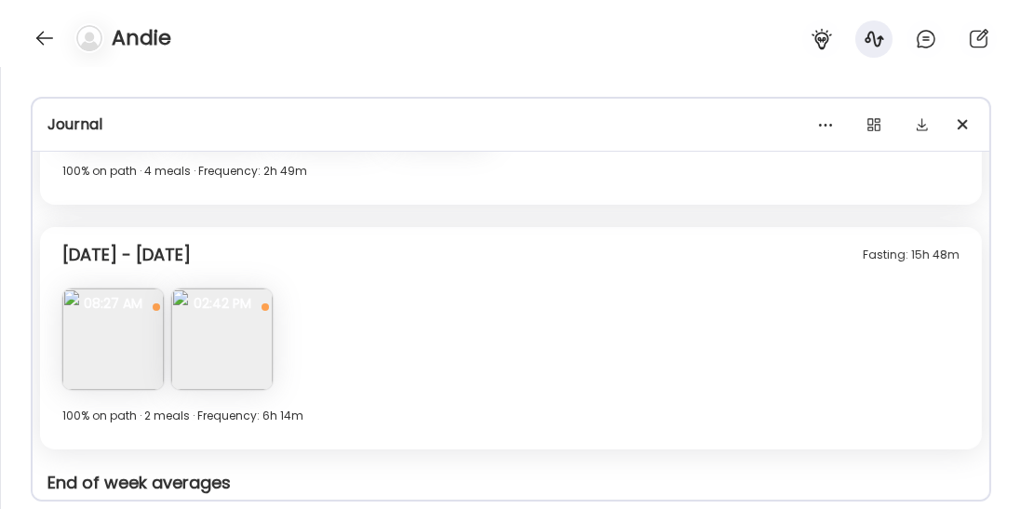
click at [108, 344] on img at bounding box center [112, 338] width 101 height 101
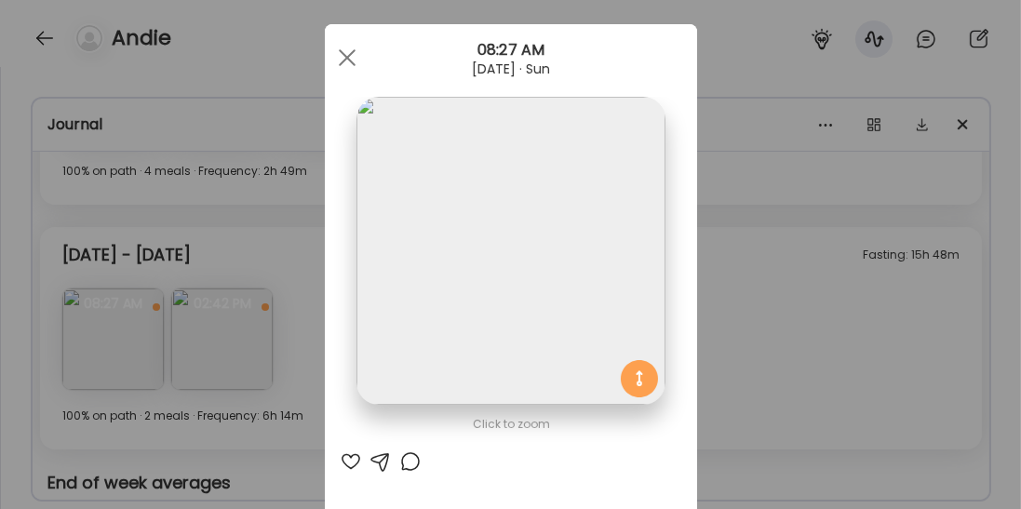
click at [307, 291] on div "Ate Coach Dashboard Wahoo! It’s official Take a moment to set up your Coach Pro…" at bounding box center [510, 254] width 1021 height 509
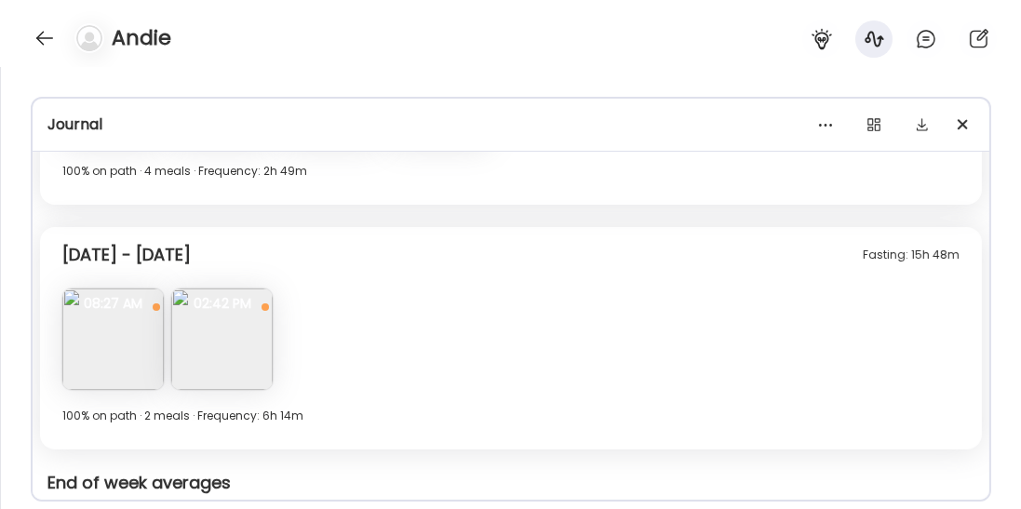
click at [82, 369] on img at bounding box center [112, 338] width 101 height 101
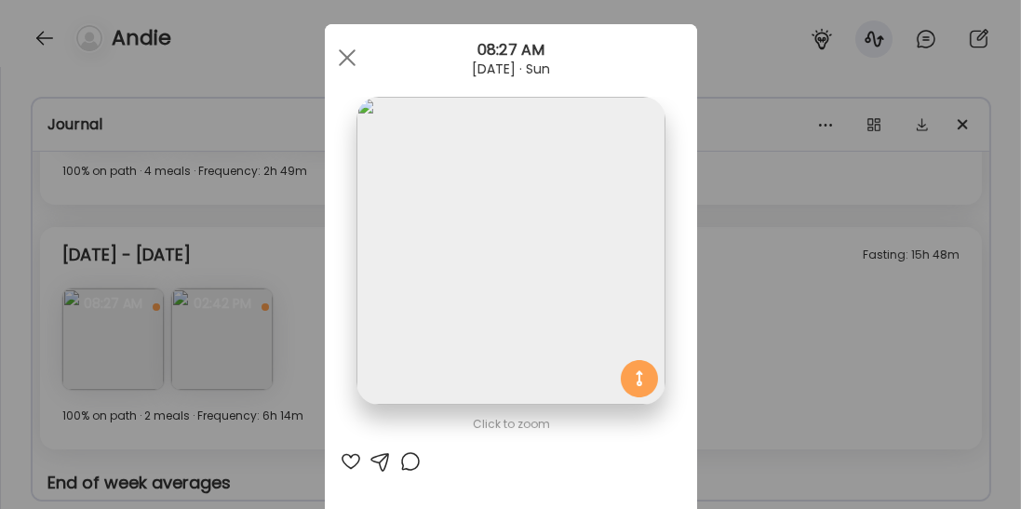
click at [754, 328] on div "Ate Coach Dashboard Wahoo! It’s official Take a moment to set up your Coach Pro…" at bounding box center [510, 254] width 1021 height 509
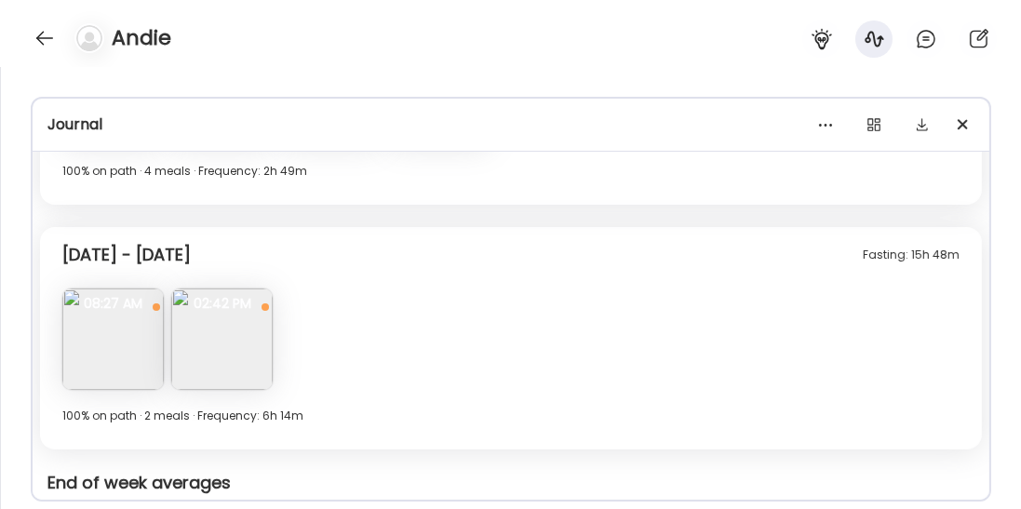
click at [238, 367] on img at bounding box center [221, 338] width 101 height 101
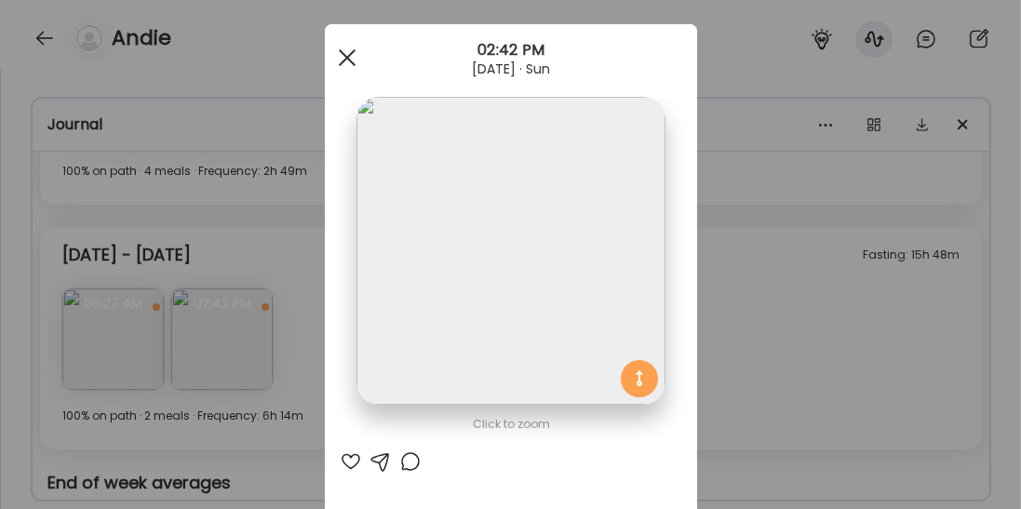
click at [357, 58] on div at bounding box center [346, 57] width 37 height 37
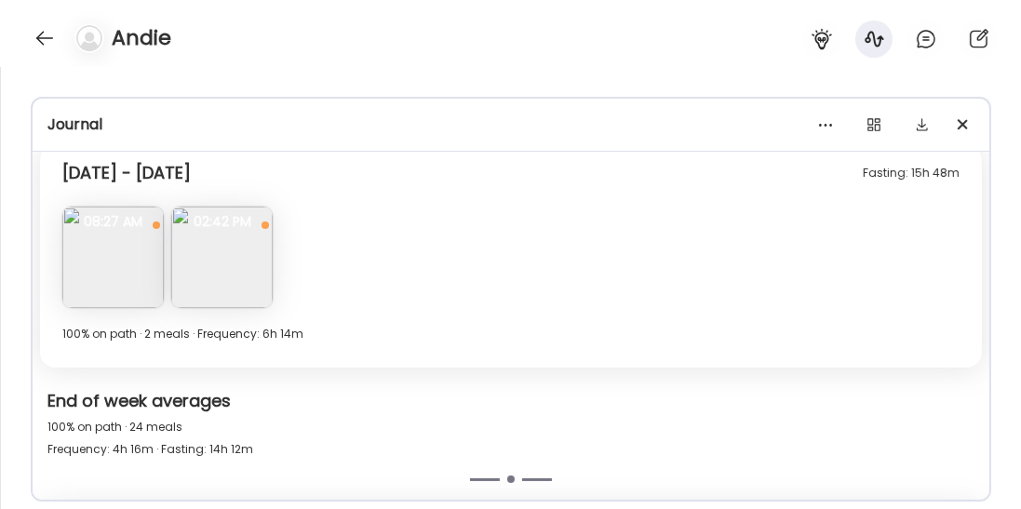
scroll to position [7074, 0]
click at [238, 293] on img at bounding box center [221, 256] width 101 height 101
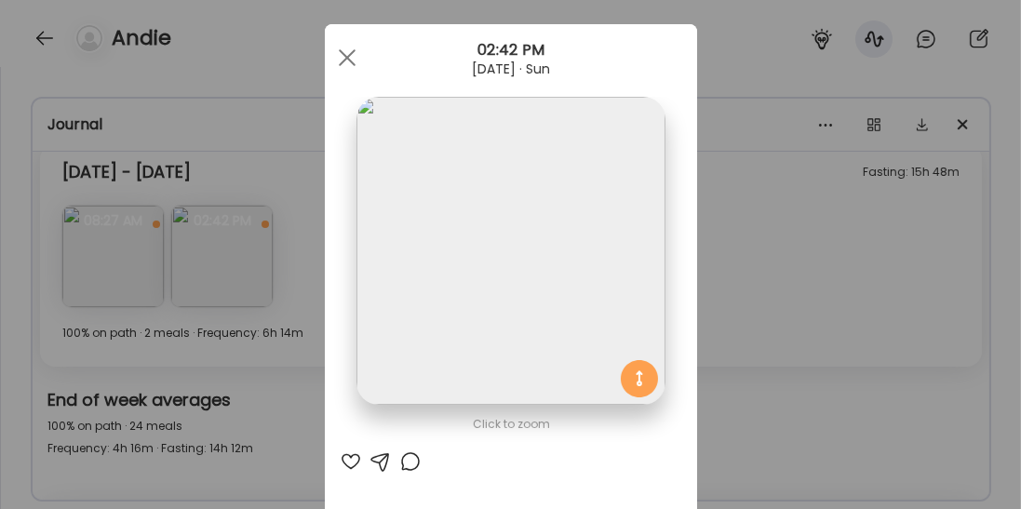
click at [738, 264] on div "Ate Coach Dashboard Wahoo! It’s official Take a moment to set up your Coach Pro…" at bounding box center [510, 254] width 1021 height 509
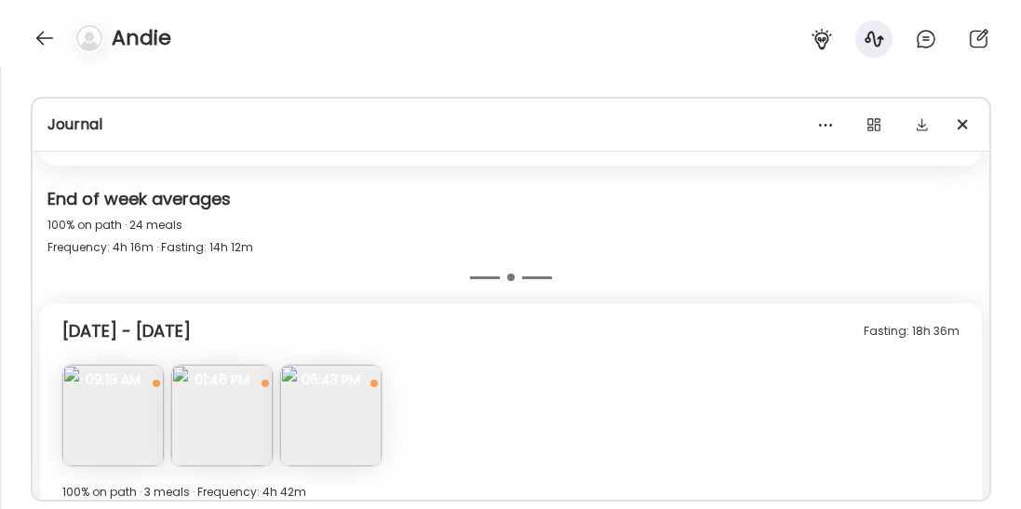
scroll to position [7360, 0]
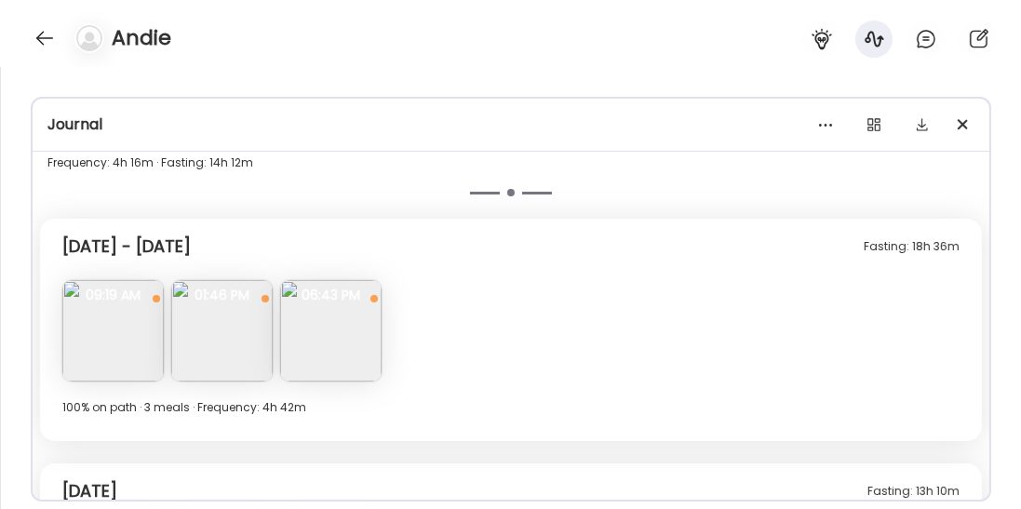
click at [132, 307] on img at bounding box center [112, 330] width 101 height 101
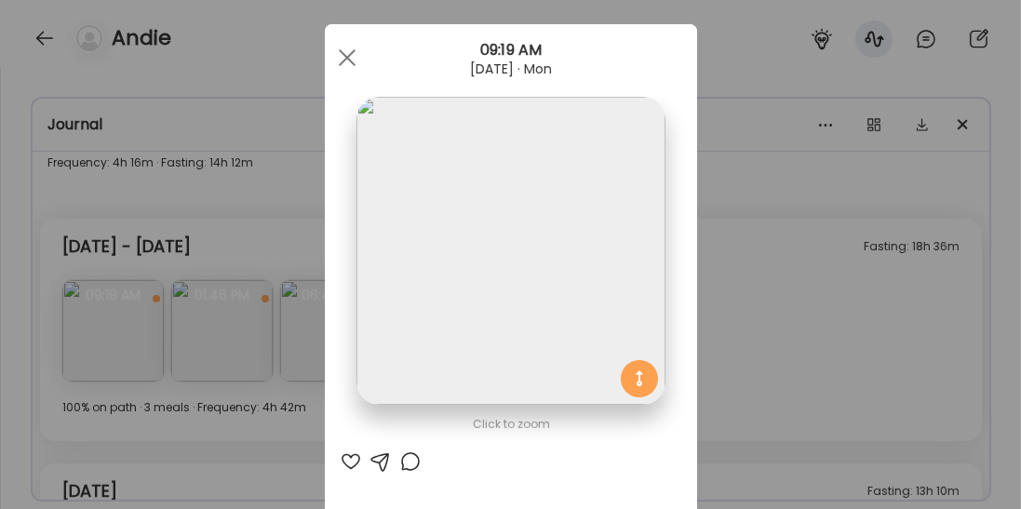
click at [741, 308] on div "Ate Coach Dashboard Wahoo! It’s official Take a moment to set up your Coach Pro…" at bounding box center [510, 254] width 1021 height 509
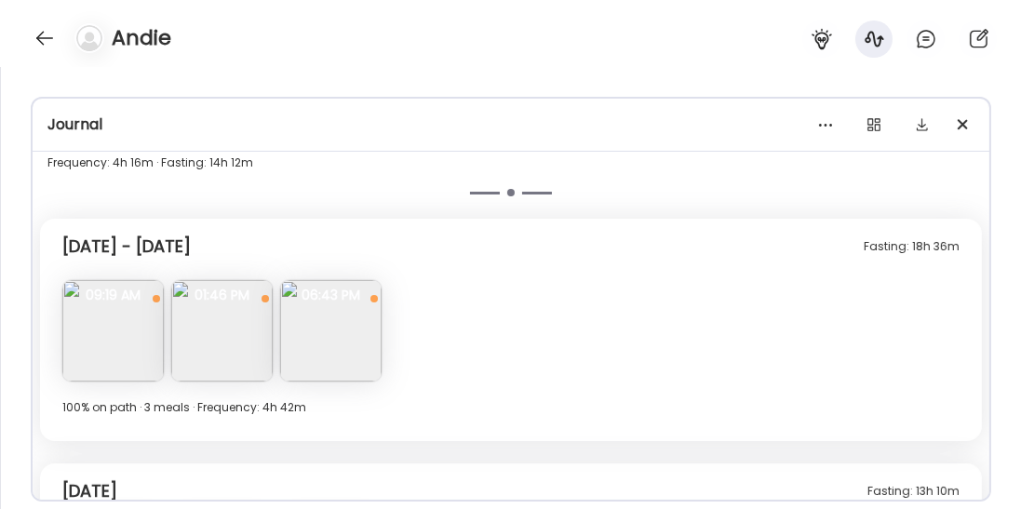
click at [235, 337] on img at bounding box center [221, 330] width 101 height 101
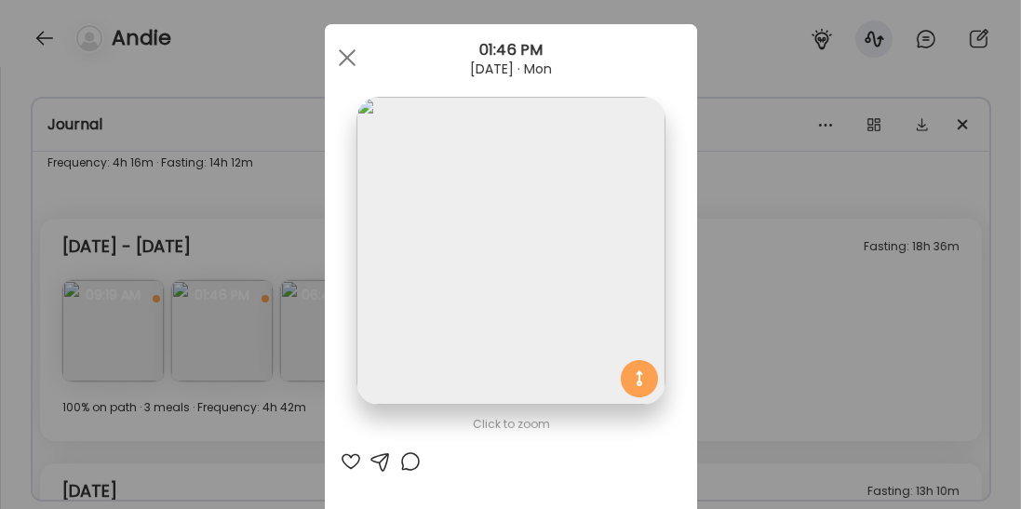
click at [711, 315] on div "Ate Coach Dashboard Wahoo! It’s official Take a moment to set up your Coach Pro…" at bounding box center [510, 254] width 1021 height 509
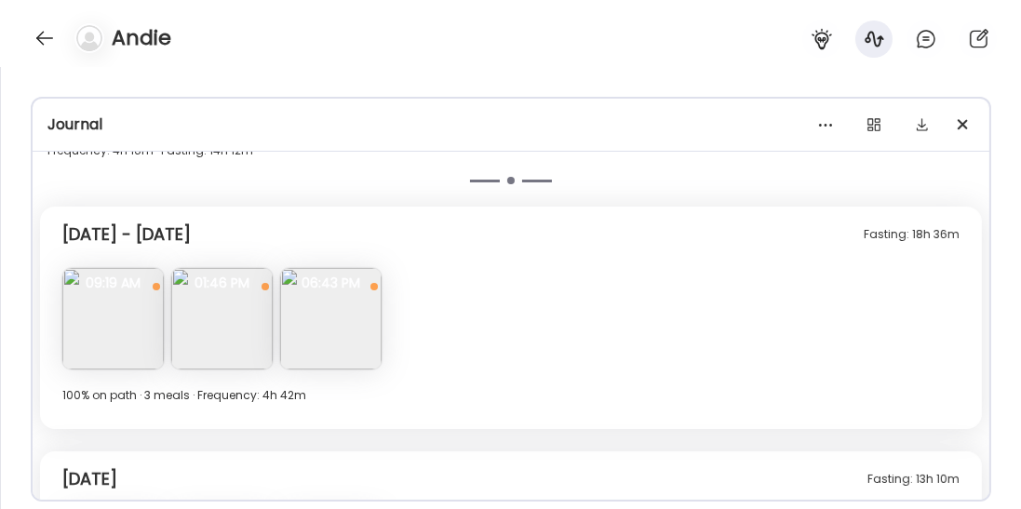
scroll to position [7371, 0]
click at [342, 344] on img at bounding box center [330, 319] width 101 height 101
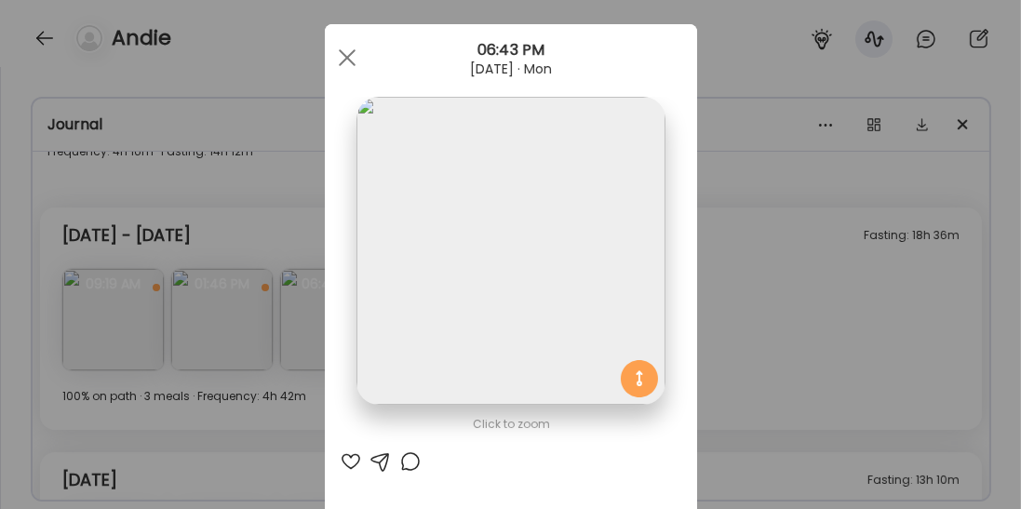
click at [716, 278] on div "Ate Coach Dashboard Wahoo! It’s official Take a moment to set up your Coach Pro…" at bounding box center [510, 254] width 1021 height 509
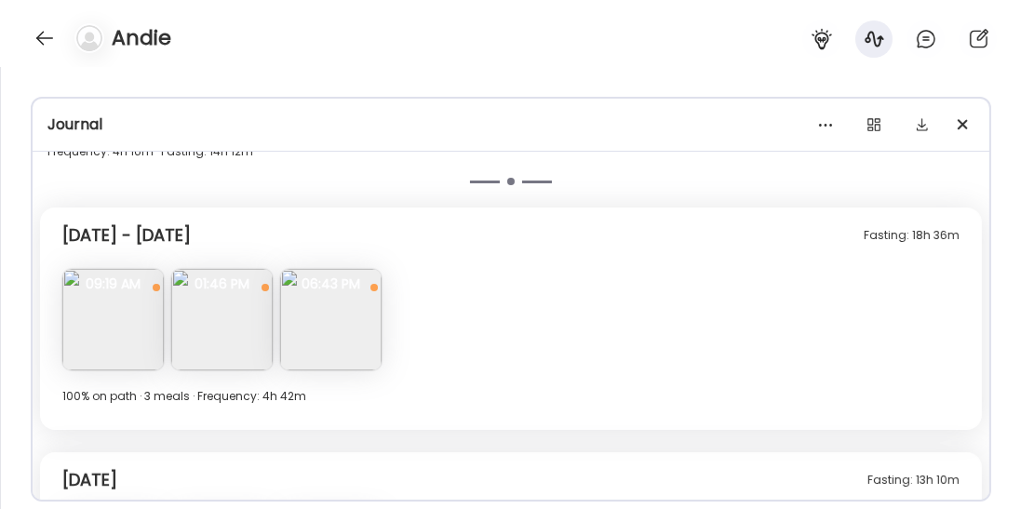
click at [281, 329] on img at bounding box center [330, 319] width 101 height 101
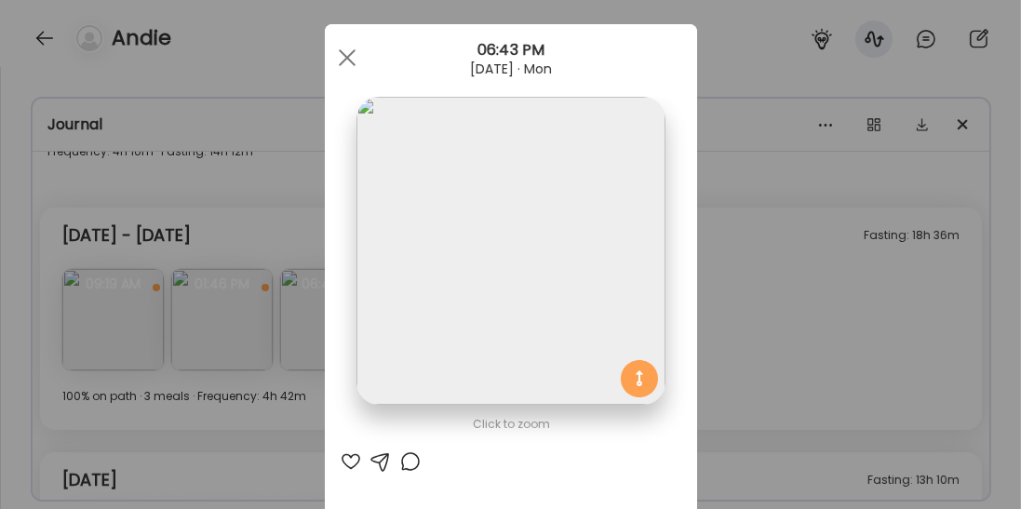
click at [796, 295] on div "Ate Coach Dashboard Wahoo! It’s official Take a moment to set up your Coach Pro…" at bounding box center [510, 254] width 1021 height 509
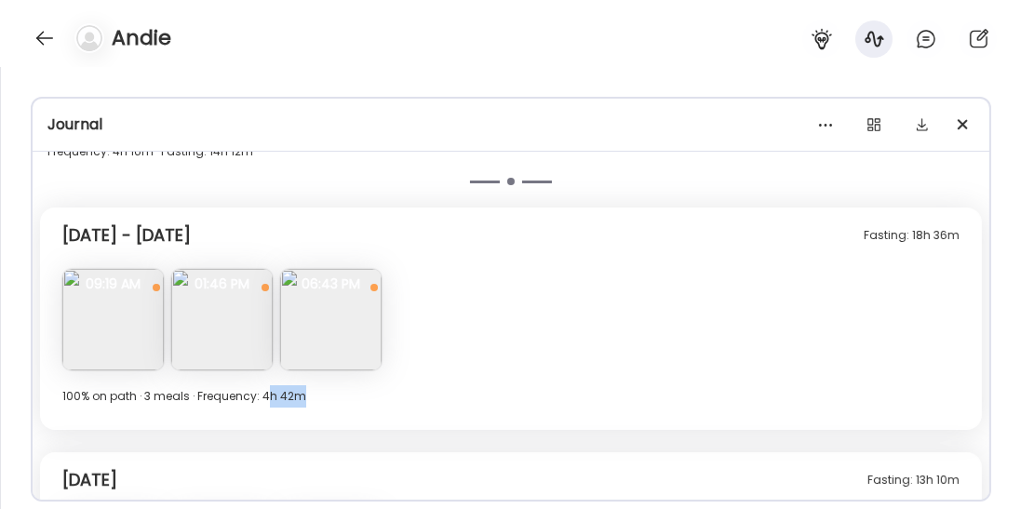
drag, startPoint x: 262, startPoint y: 395, endPoint x: 315, endPoint y: 395, distance: 52.1
click at [315, 395] on div "100% on path · 3 meals · Frequency: 4h 42m" at bounding box center [510, 396] width 897 height 22
click at [491, 358] on div "Fasting: 18h 36m [DATE] - [DATE] Note not added Questions not answered 09:19 AM…" at bounding box center [511, 319] width 942 height 222
click at [210, 299] on img at bounding box center [221, 319] width 101 height 101
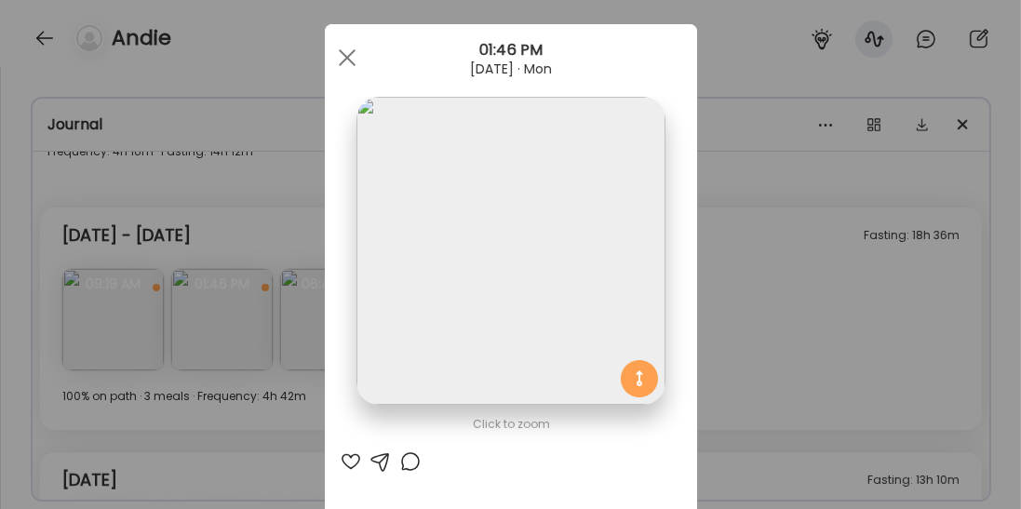
click at [727, 248] on div "Ate Coach Dashboard Wahoo! It’s official Take a moment to set up your Coach Pro…" at bounding box center [510, 254] width 1021 height 509
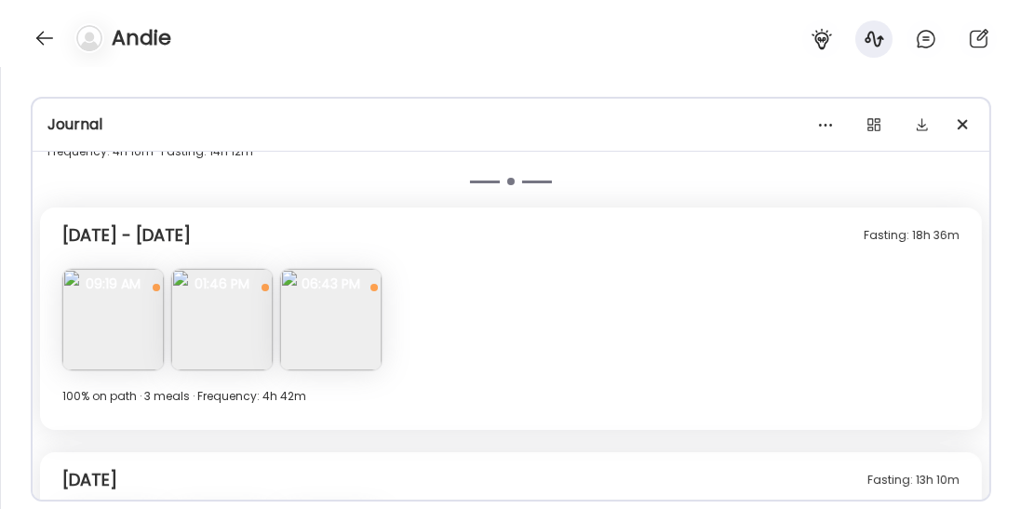
click at [276, 330] on div "Fasting: 18h 36m [DATE] - [DATE] Note not added Questions not answered 09:19 AM…" at bounding box center [511, 319] width 942 height 222
click at [275, 315] on div "Fasting: 18h 36m [DATE] - [DATE] Note not added Questions not answered 09:19 AM…" at bounding box center [511, 319] width 942 height 222
click at [236, 336] on img at bounding box center [221, 319] width 101 height 101
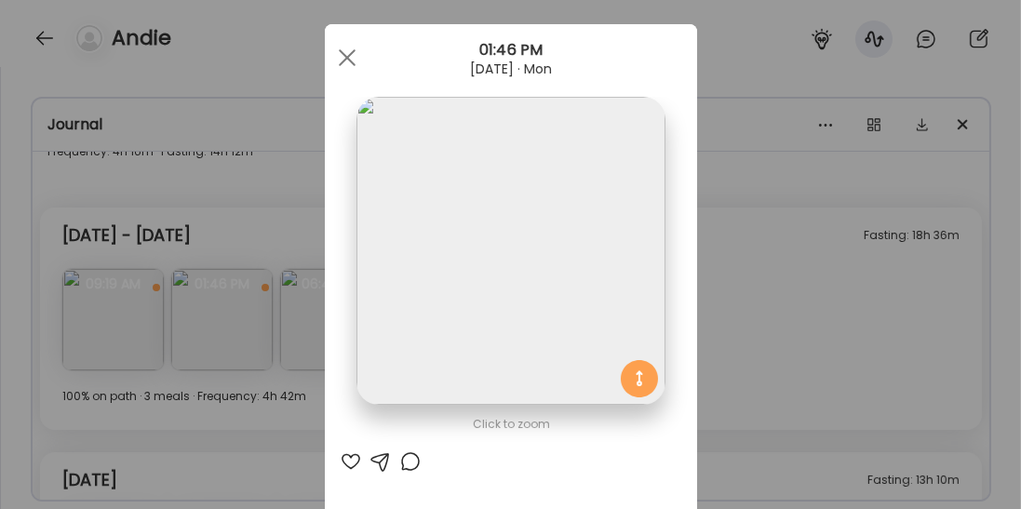
click at [259, 230] on div "Ate Coach Dashboard Wahoo! It’s official Take a moment to set up your Coach Pro…" at bounding box center [510, 254] width 1021 height 509
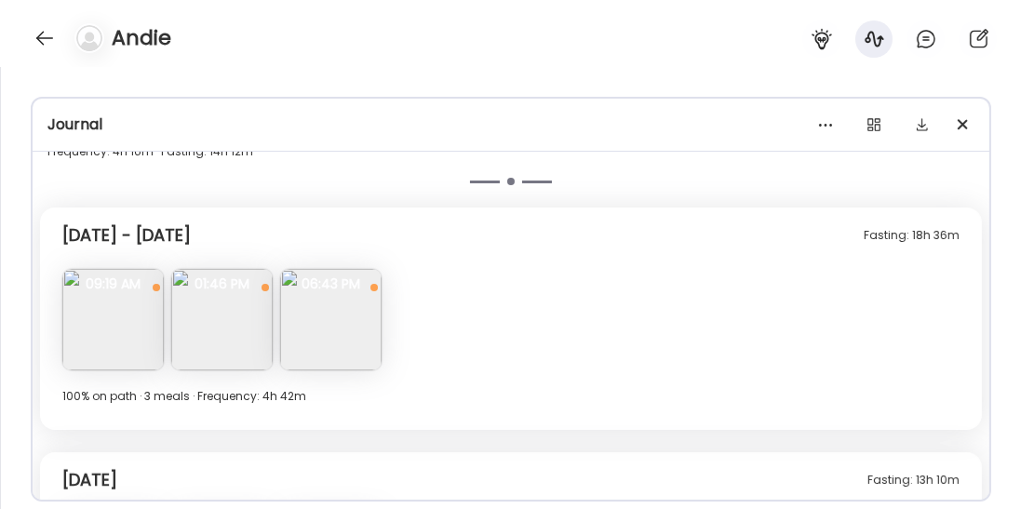
click at [257, 344] on img at bounding box center [221, 319] width 101 height 101
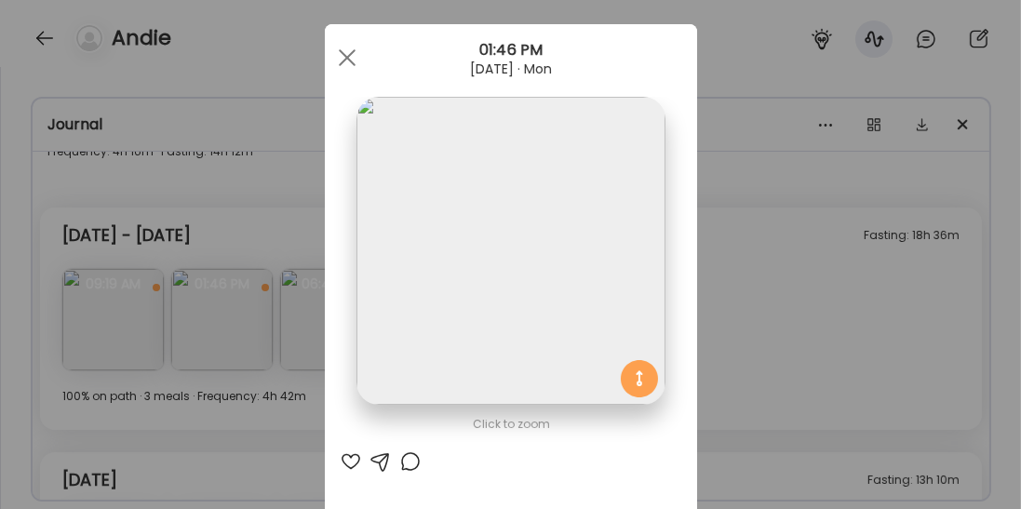
click at [248, 222] on div "Ate Coach Dashboard Wahoo! It’s official Take a moment to set up your Coach Pro…" at bounding box center [510, 254] width 1021 height 509
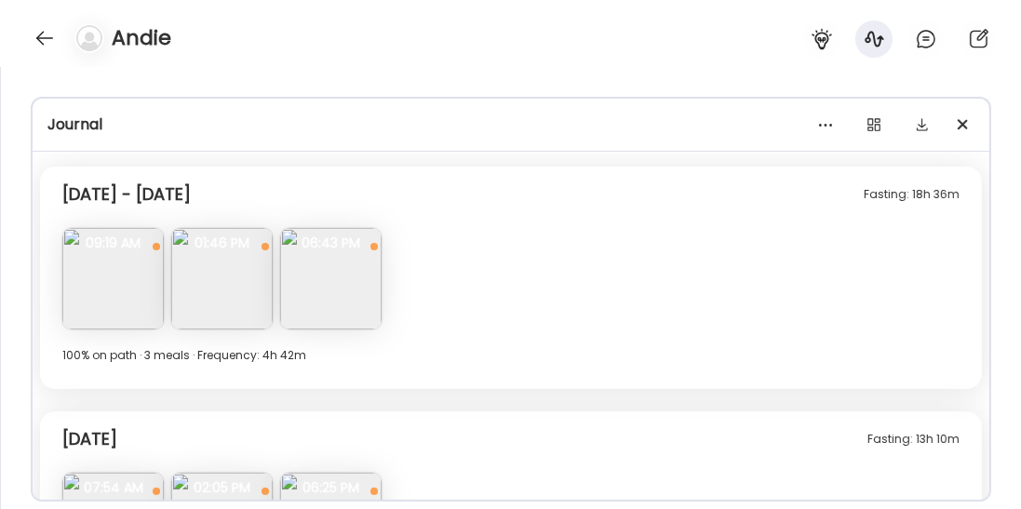
scroll to position [7411, 0]
click at [368, 277] on img at bounding box center [330, 279] width 101 height 101
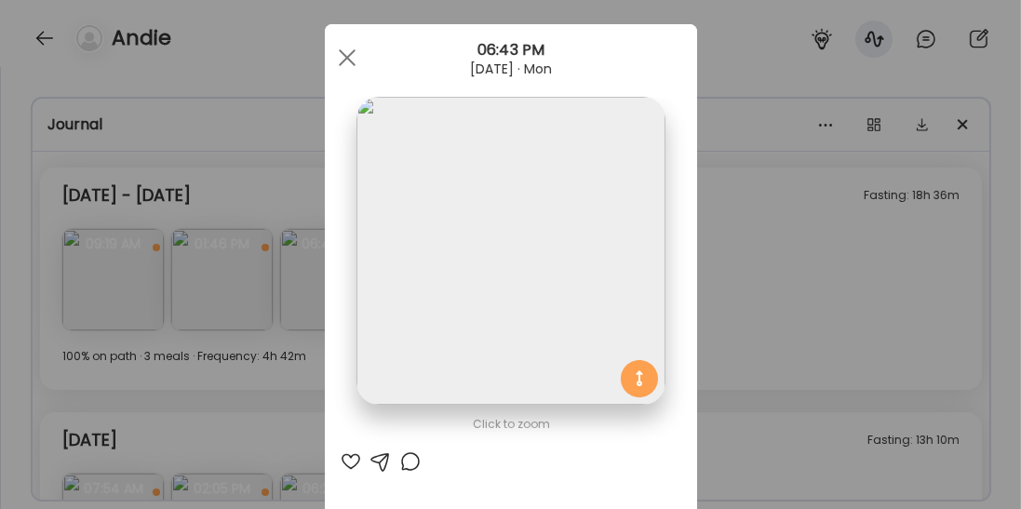
click at [724, 257] on div "Ate Coach Dashboard Wahoo! It’s official Take a moment to set up your Coach Pro…" at bounding box center [510, 254] width 1021 height 509
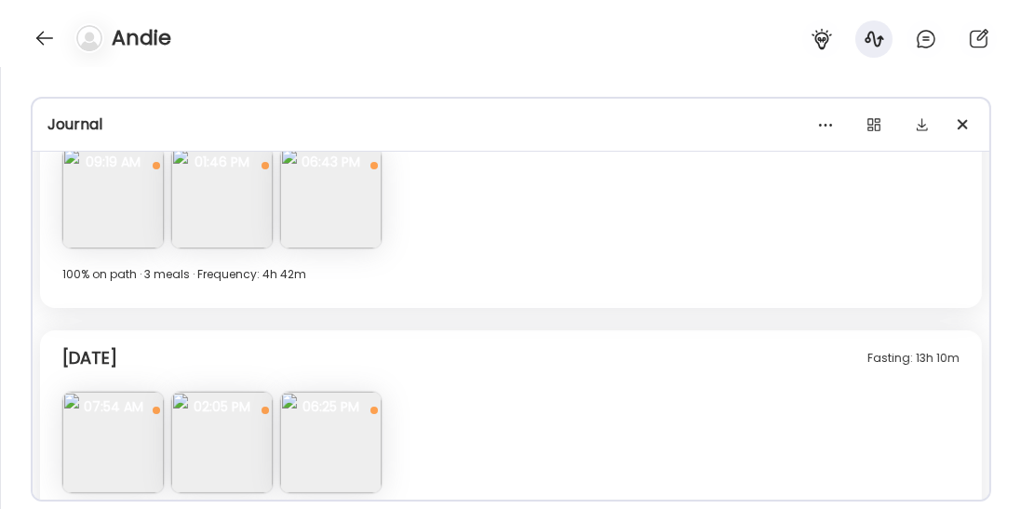
scroll to position [7586, 0]
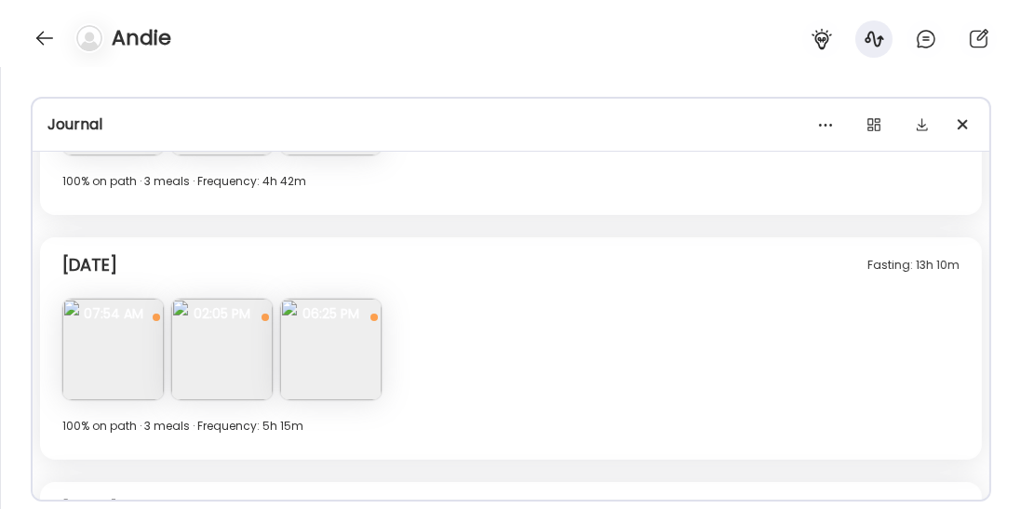
click at [241, 351] on img at bounding box center [221, 349] width 101 height 101
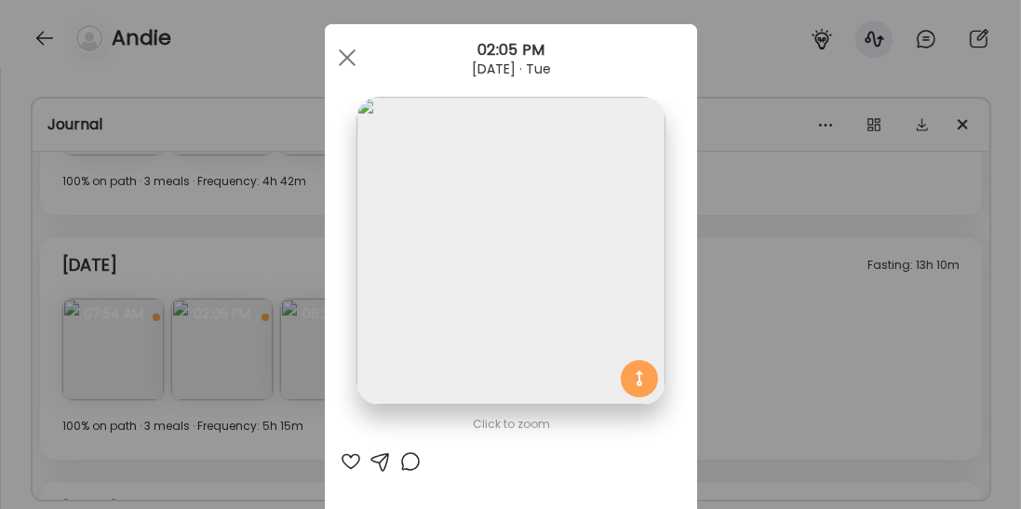
click at [701, 283] on div "Ate Coach Dashboard Wahoo! It’s official Take a moment to set up your Coach Pro…" at bounding box center [510, 254] width 1021 height 509
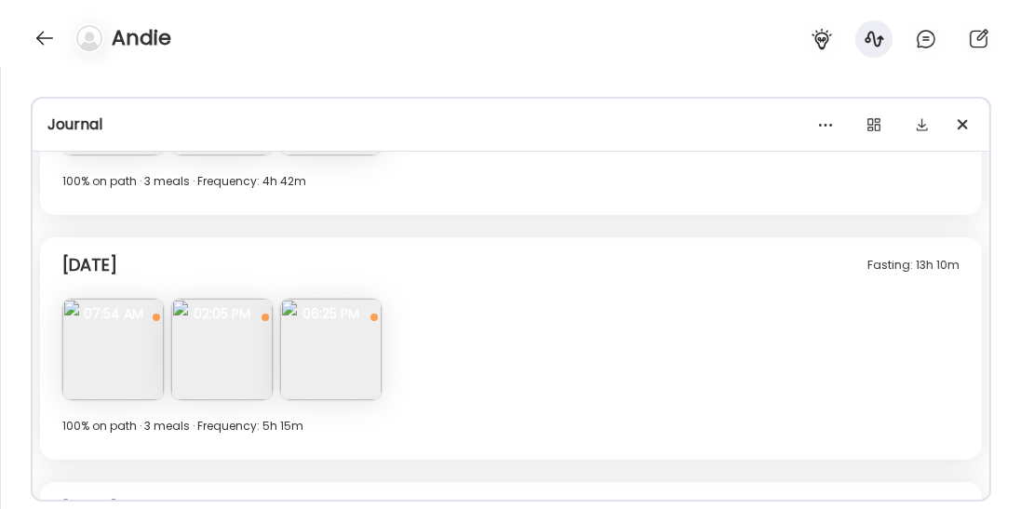
click at [345, 382] on img at bounding box center [330, 349] width 101 height 101
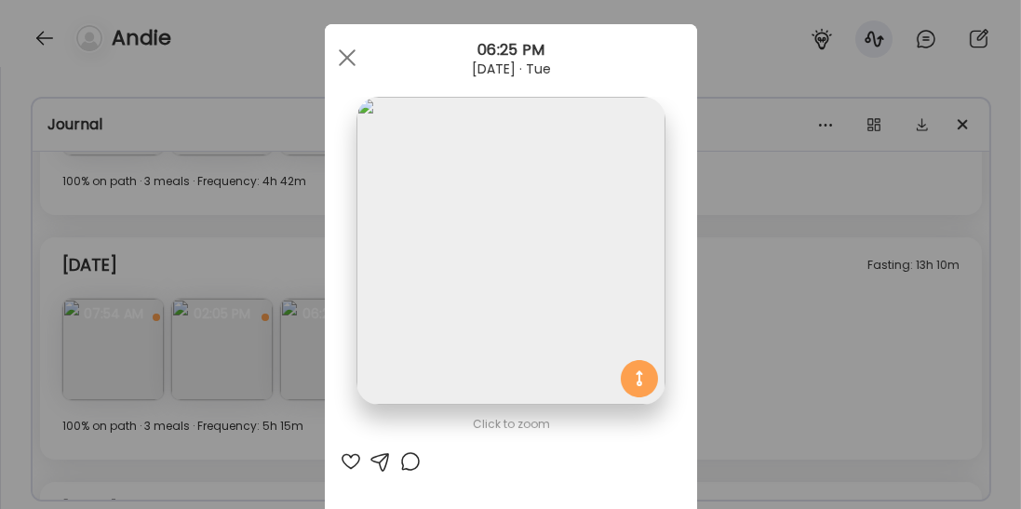
click at [745, 362] on div "Ate Coach Dashboard Wahoo! It’s official Take a moment to set up your Coach Pro…" at bounding box center [510, 254] width 1021 height 509
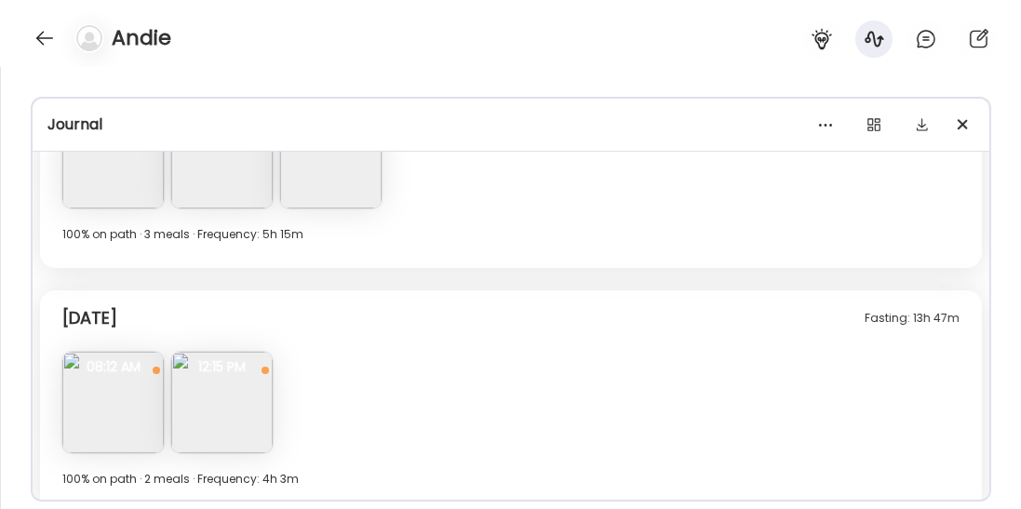
scroll to position [7776, 0]
click at [120, 400] on img at bounding box center [112, 403] width 101 height 101
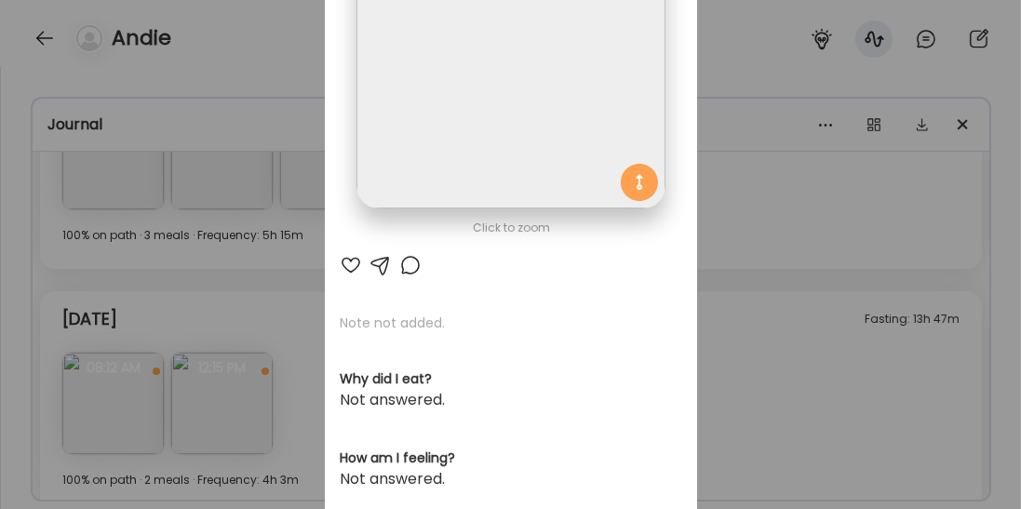
scroll to position [0, 0]
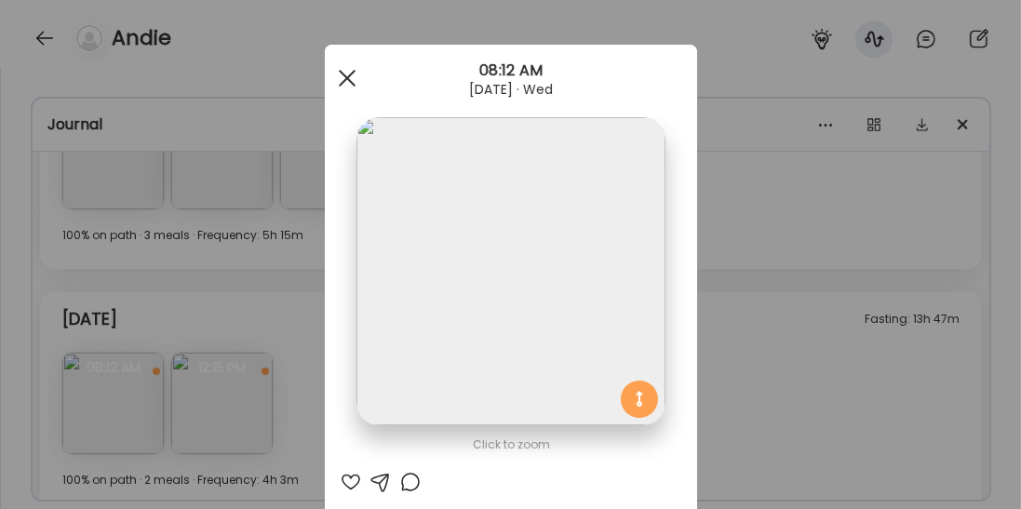
click at [348, 76] on span at bounding box center [346, 78] width 17 height 17
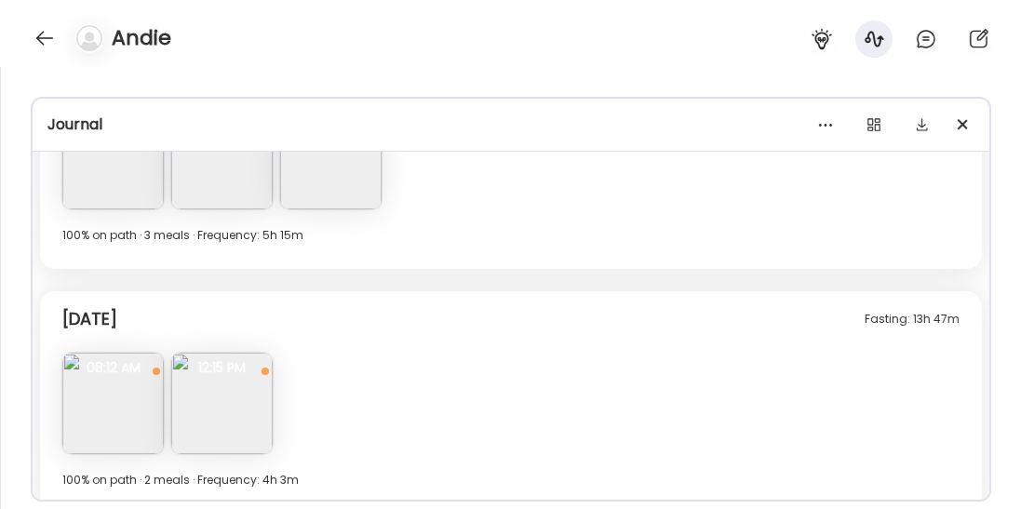
click at [254, 450] on img at bounding box center [221, 403] width 101 height 101
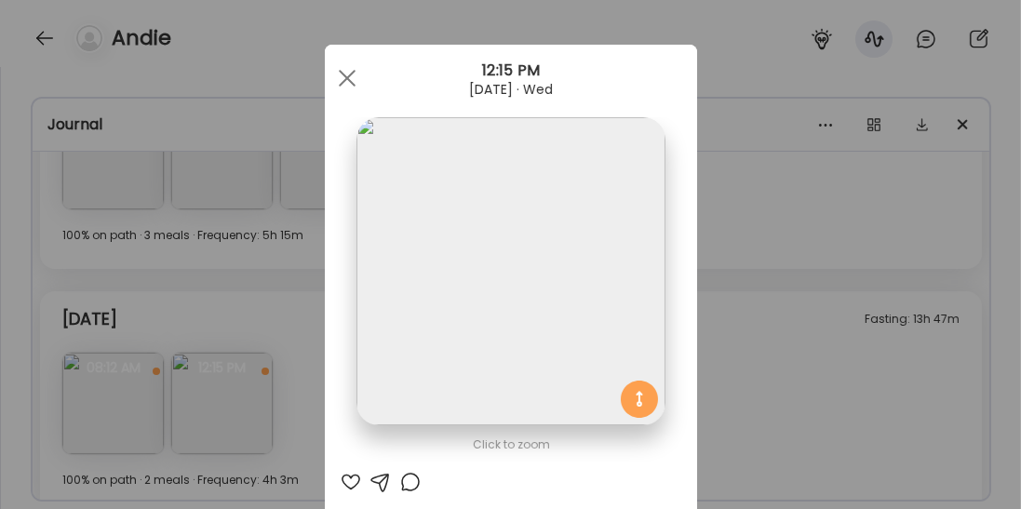
click at [251, 323] on div "Ate Coach Dashboard Wahoo! It’s official Take a moment to set up your Coach Pro…" at bounding box center [510, 254] width 1021 height 509
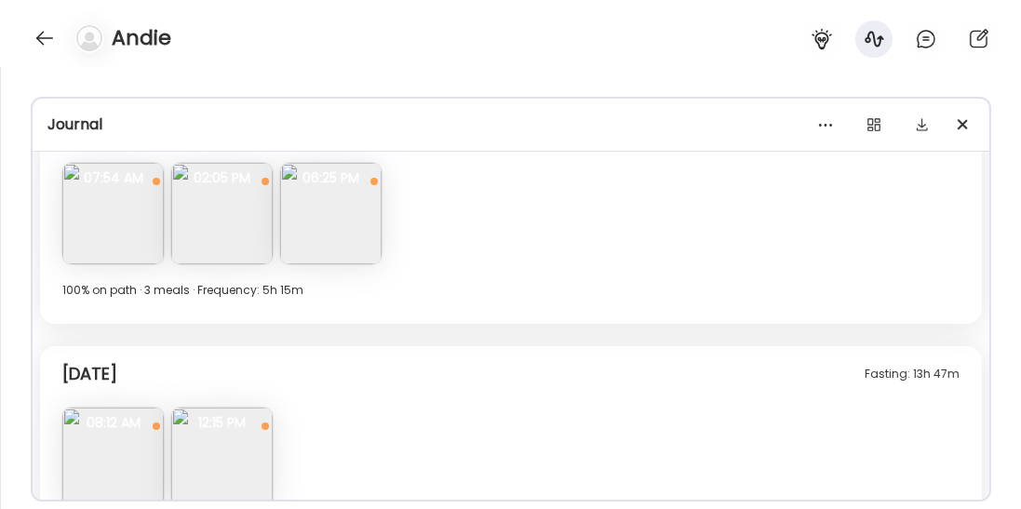
scroll to position [7722, 0]
click at [309, 234] on img at bounding box center [330, 213] width 101 height 101
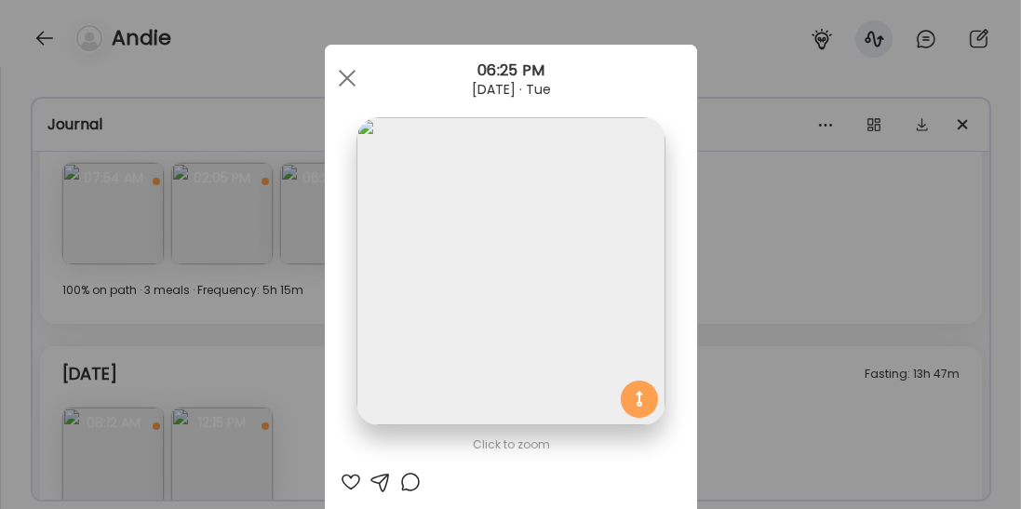
click at [144, 305] on div "Ate Coach Dashboard Wahoo! It’s official Take a moment to set up your Coach Pro…" at bounding box center [510, 254] width 1021 height 509
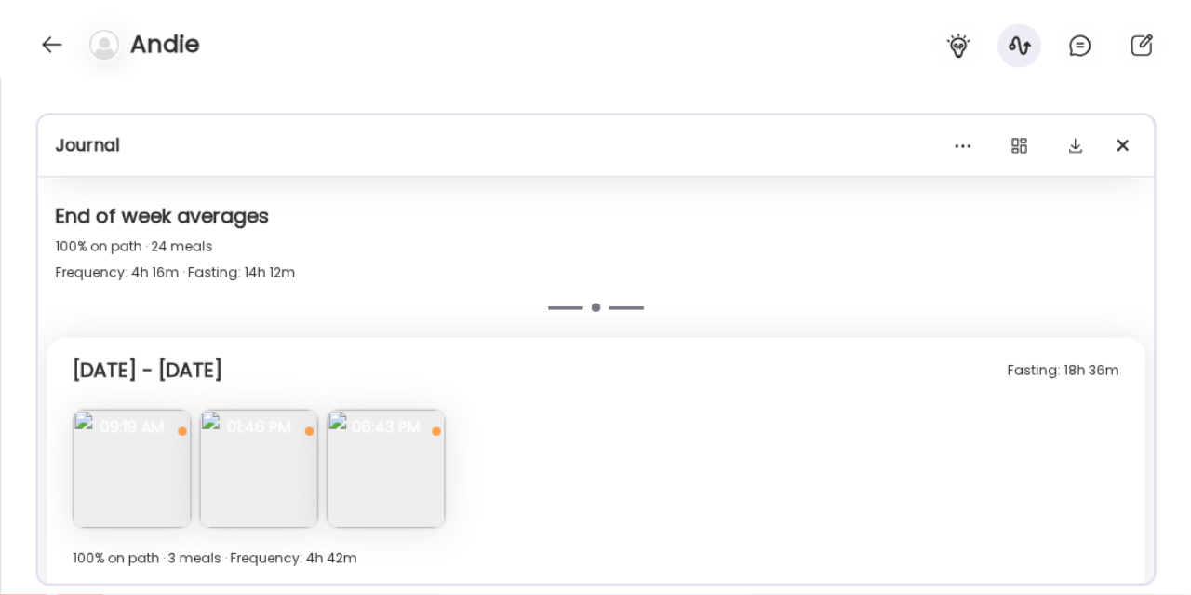
scroll to position [7796, 0]
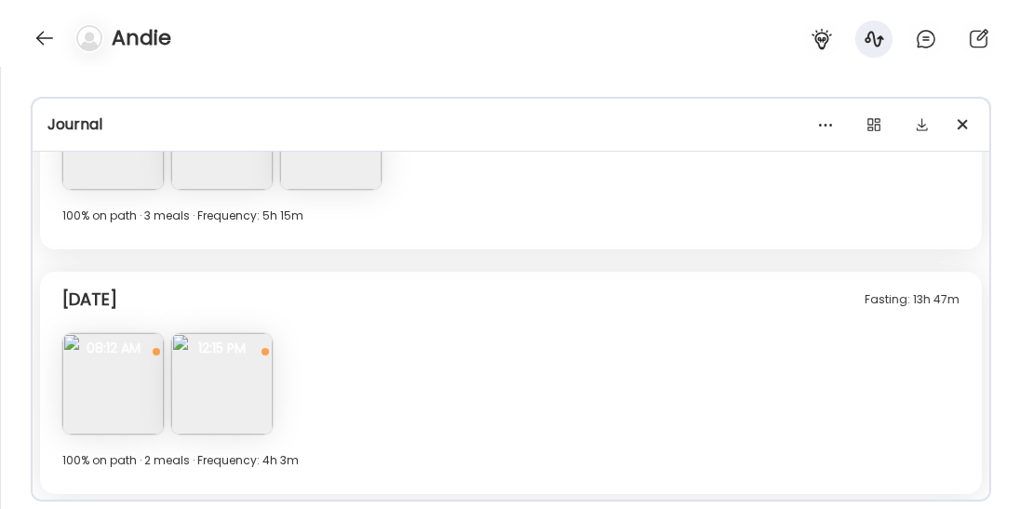
click at [638, 78] on div "Profile ***** Goal is to Reduce weight in a healthy way Manage Insights On path…" at bounding box center [510, 288] width 1021 height 442
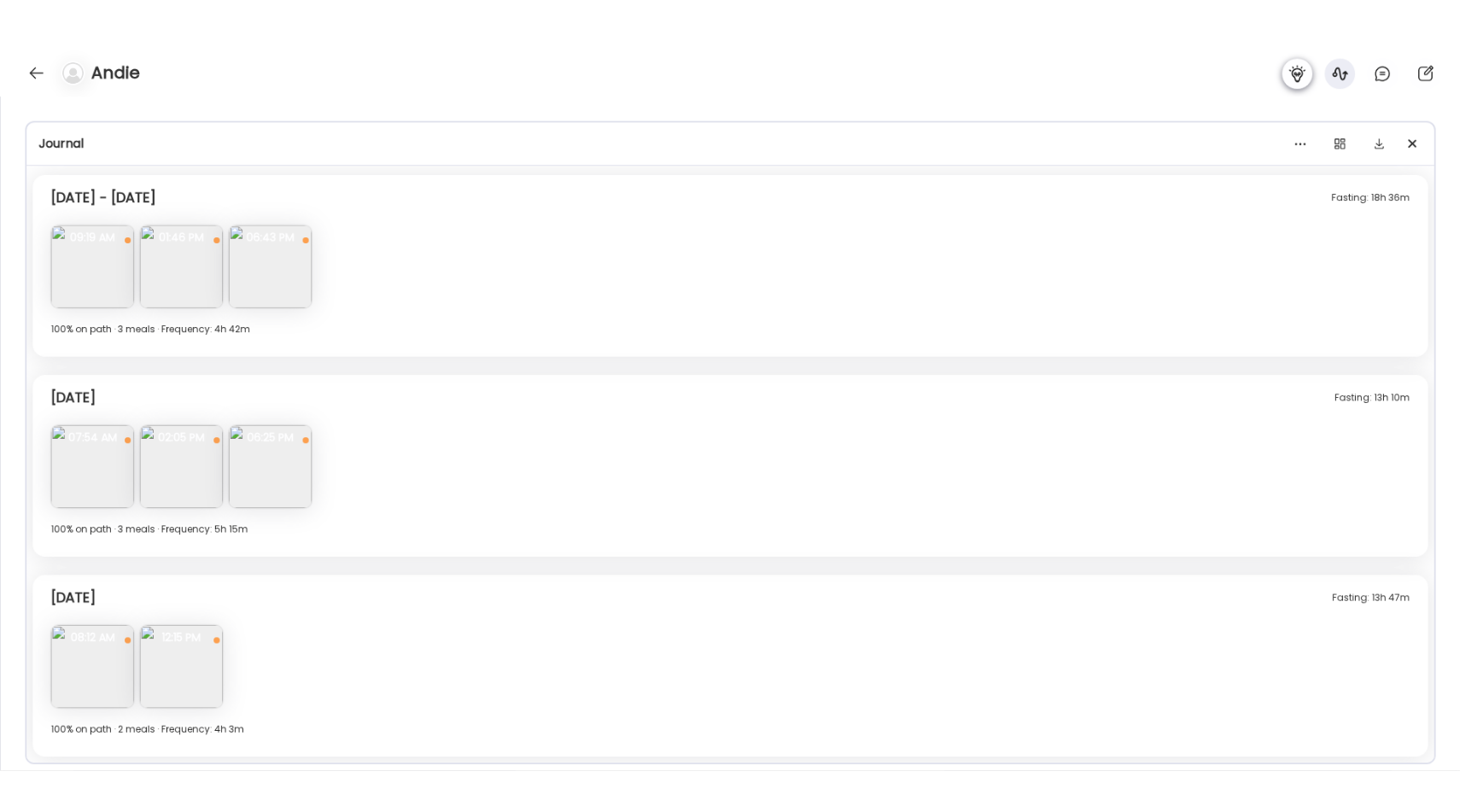
scroll to position [6780, 0]
